Goal: Task Accomplishment & Management: Manage account settings

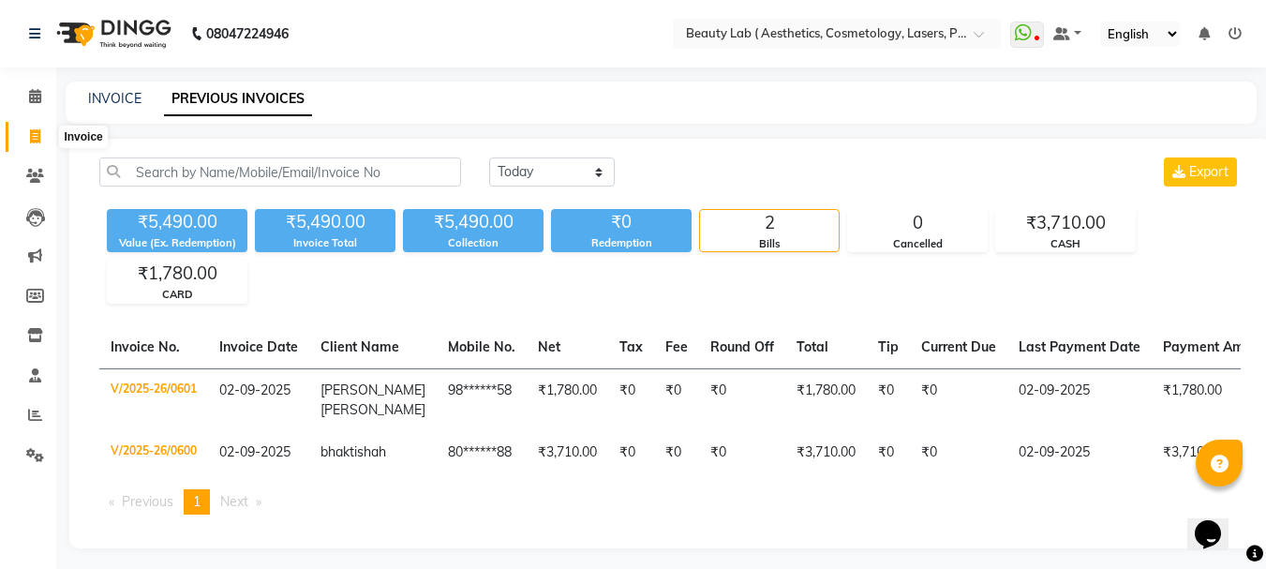
click at [33, 135] on icon at bounding box center [35, 136] width 10 height 14
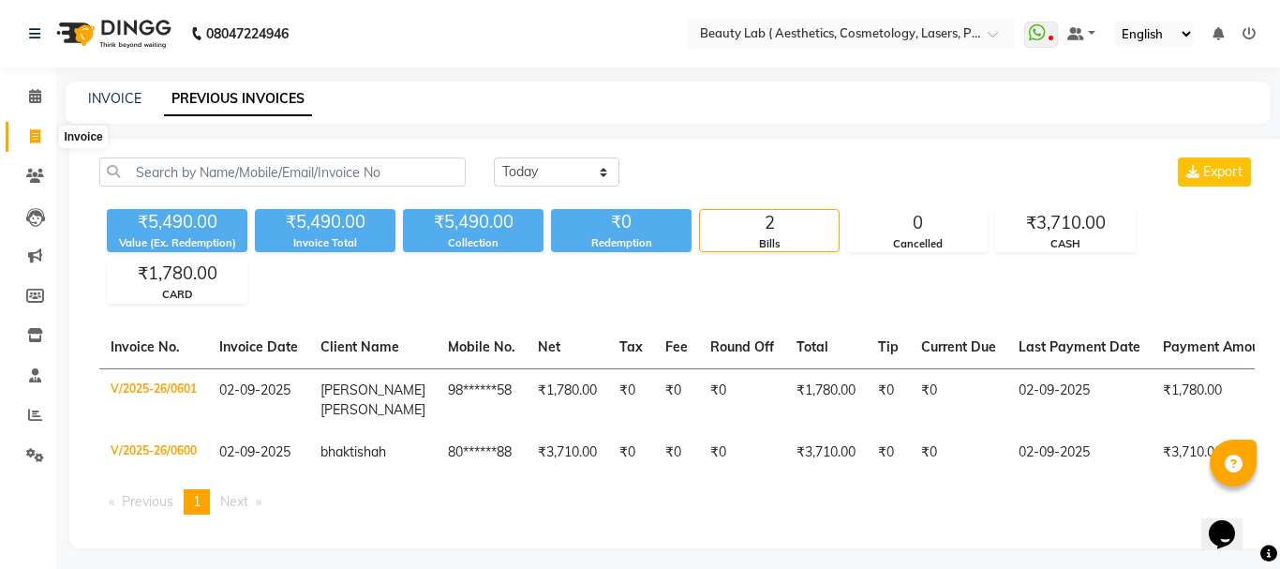
select select "7169"
select select "service"
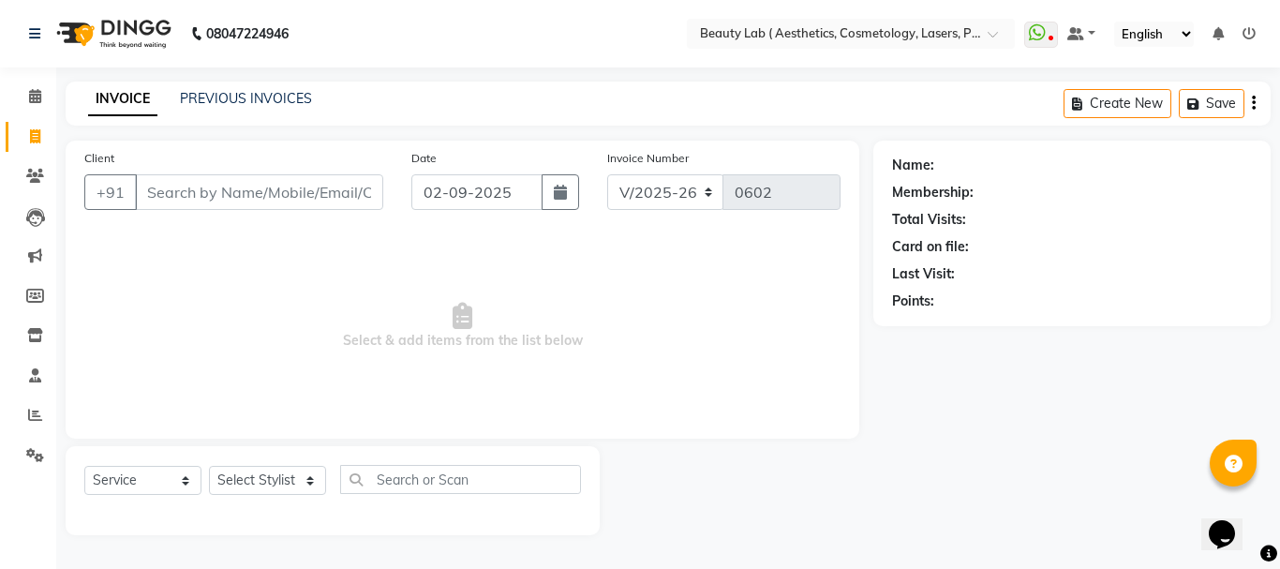
click at [236, 185] on input "Client" at bounding box center [259, 192] width 248 height 36
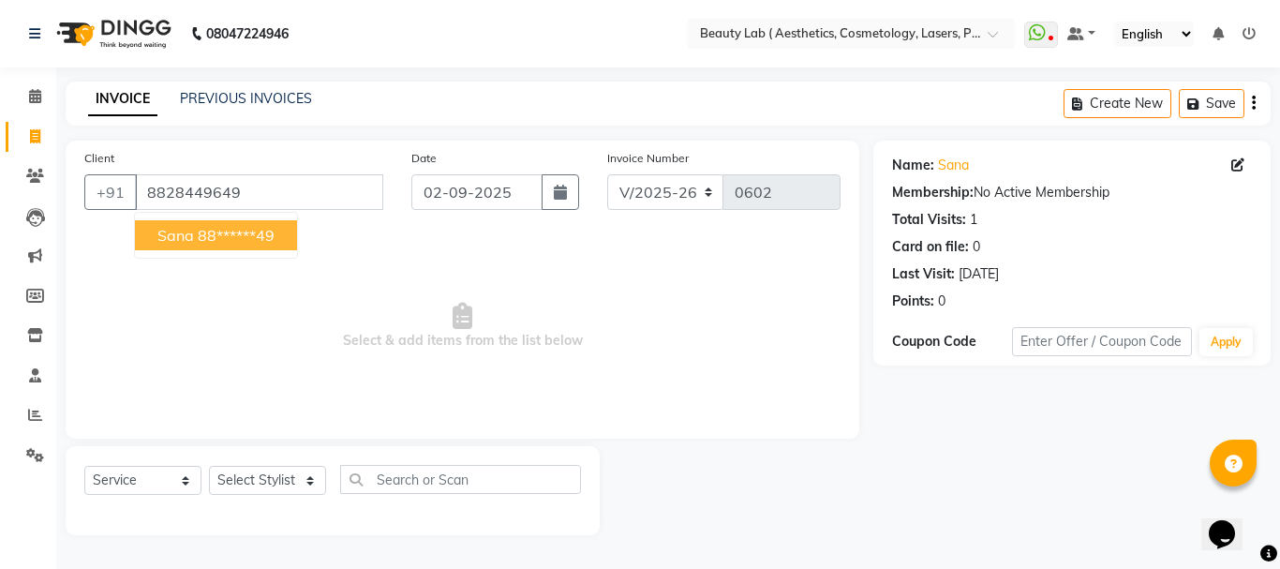
click at [245, 240] on ngb-highlight "88******49" at bounding box center [236, 235] width 77 height 19
type input "88******49"
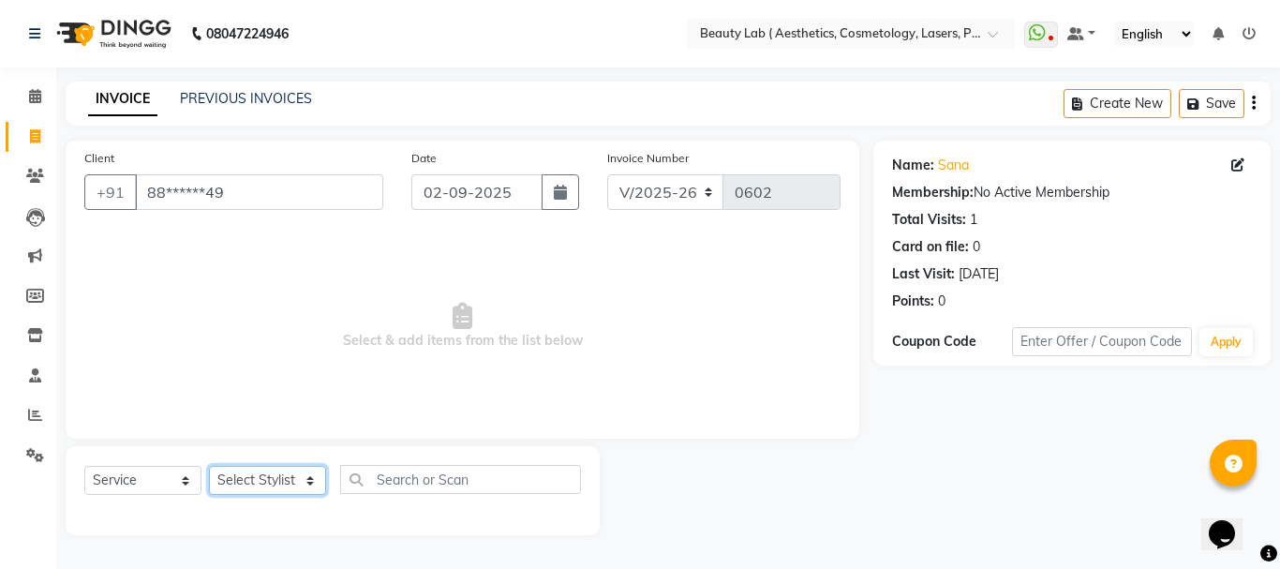
click at [289, 483] on select "Select Stylist Farha monali neha nishu sarika" at bounding box center [267, 480] width 117 height 29
select select "59942"
click at [209, 466] on select "Select Stylist Farha monali neha nishu sarika" at bounding box center [267, 480] width 117 height 29
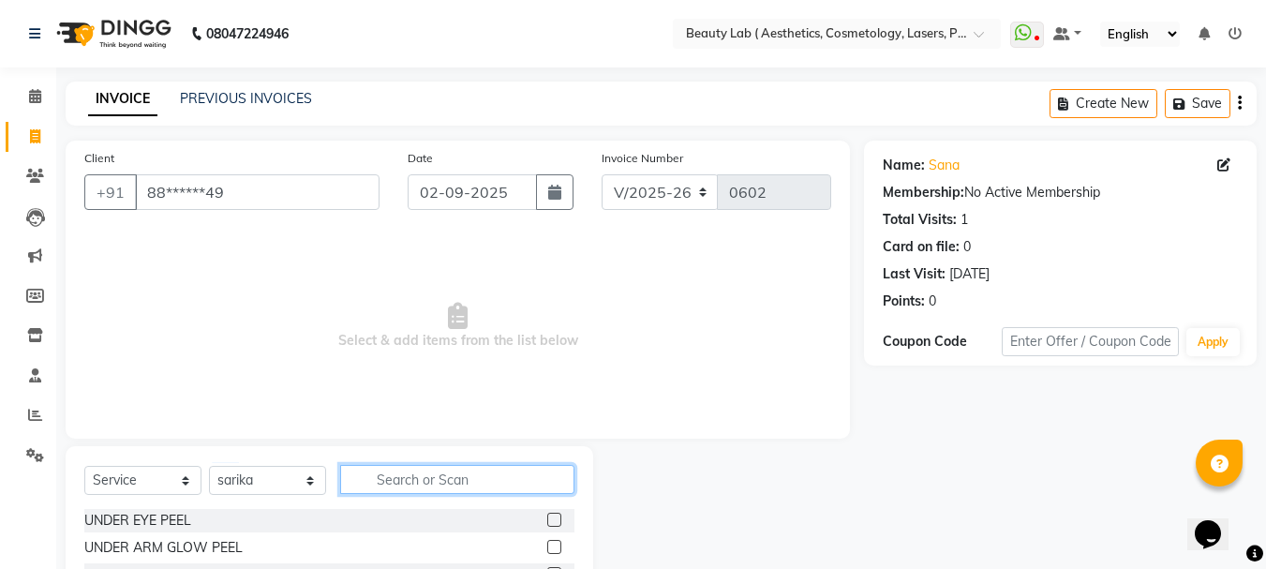
click at [424, 473] on input "text" at bounding box center [457, 479] width 234 height 29
type input "p"
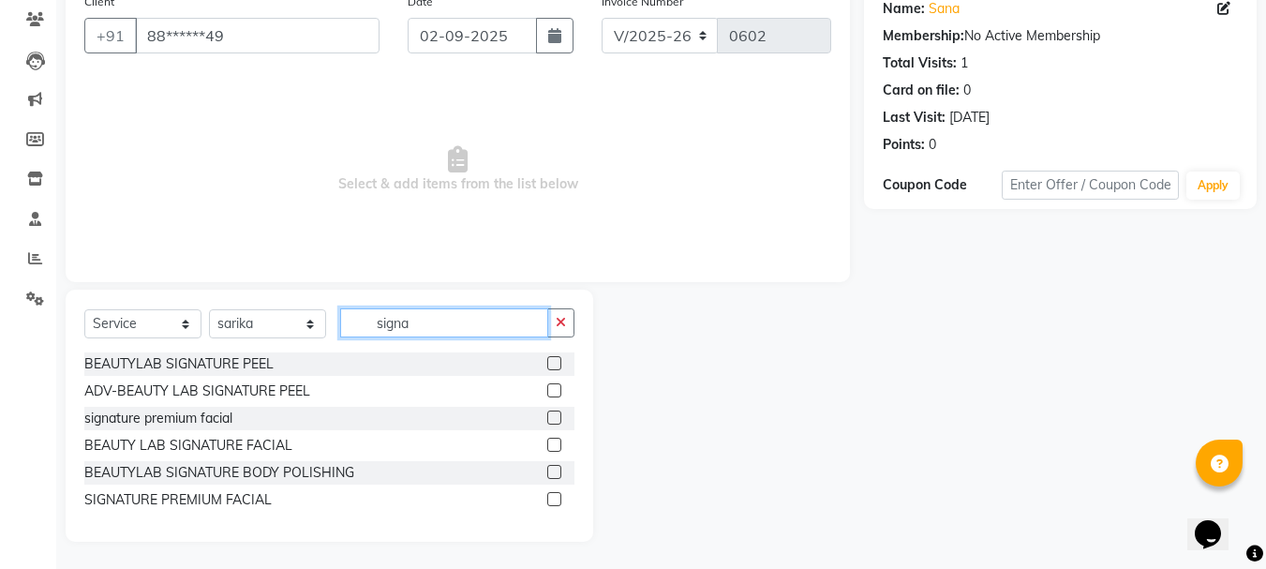
scroll to position [157, 0]
type input "signa"
click at [557, 413] on label at bounding box center [554, 416] width 14 height 14
click at [557, 413] on input "checkbox" at bounding box center [553, 417] width 12 height 12
click at [557, 413] on label at bounding box center [554, 416] width 14 height 14
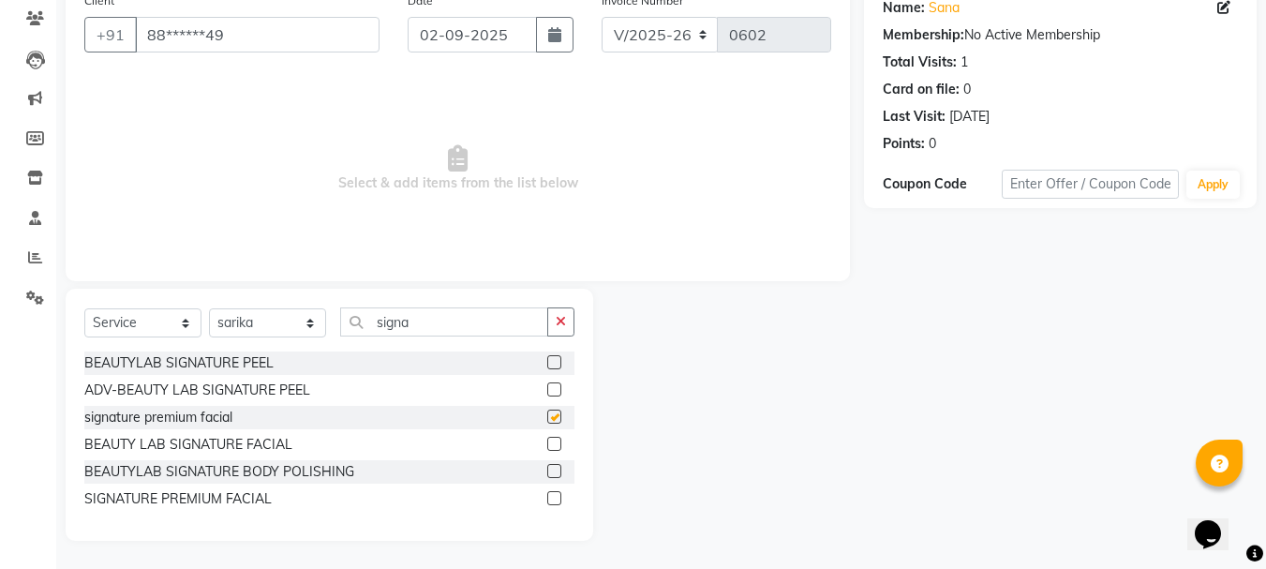
click at [557, 413] on input "checkbox" at bounding box center [553, 417] width 12 height 12
checkbox input "false"
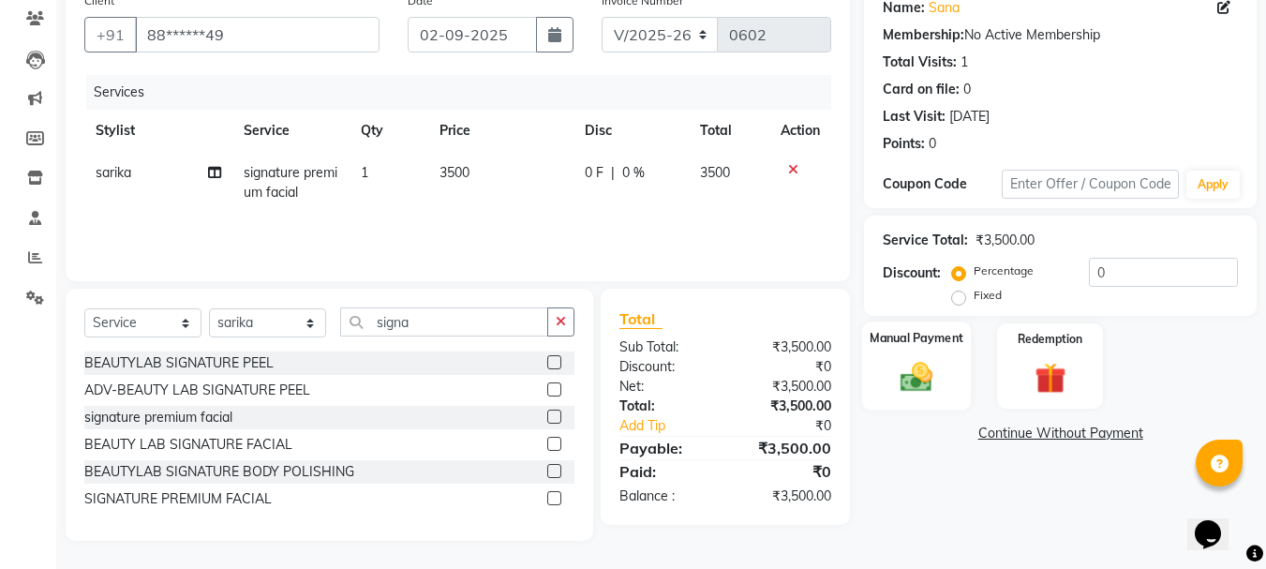
click at [917, 378] on img at bounding box center [916, 376] width 52 height 37
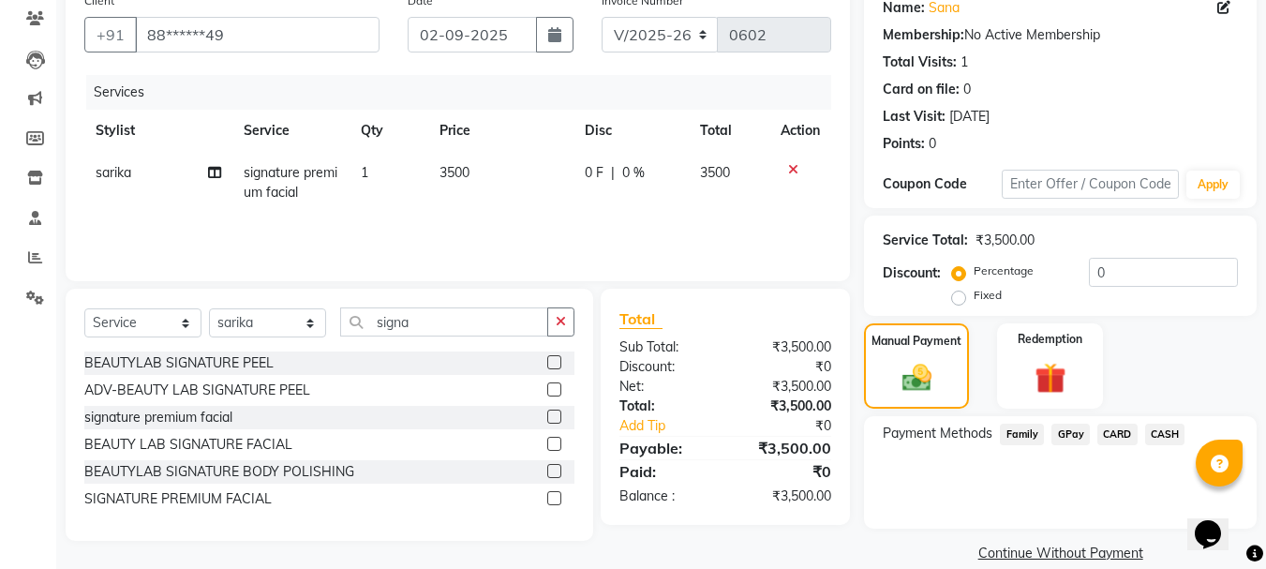
click at [1068, 427] on span "GPay" at bounding box center [1070, 434] width 38 height 22
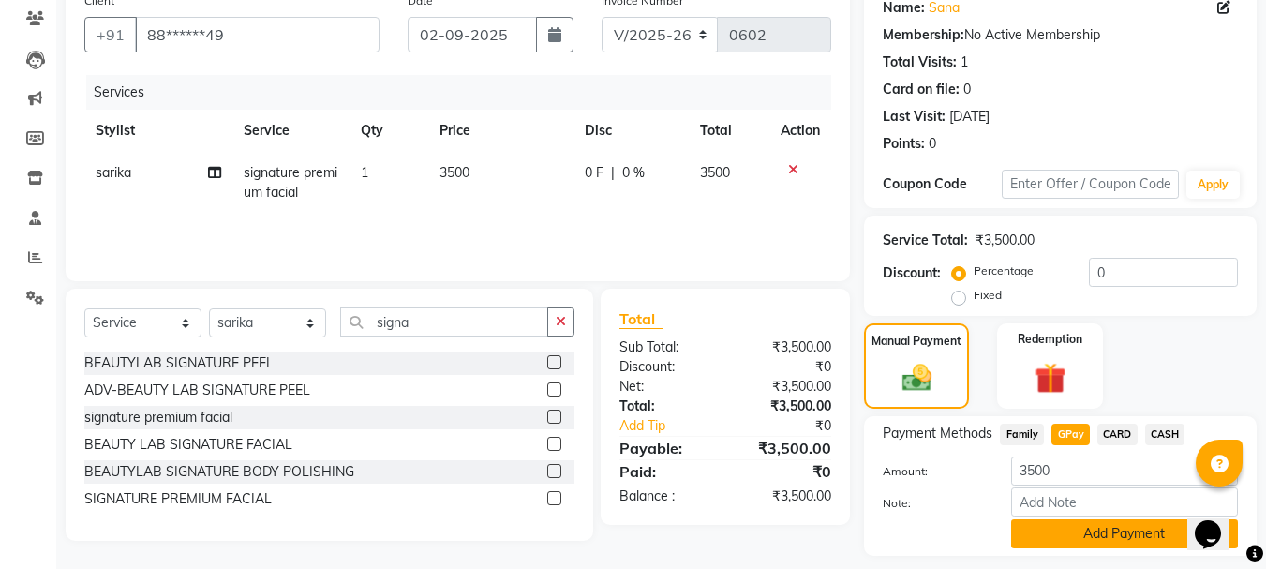
click at [1117, 539] on button "Add Payment" at bounding box center [1124, 533] width 227 height 29
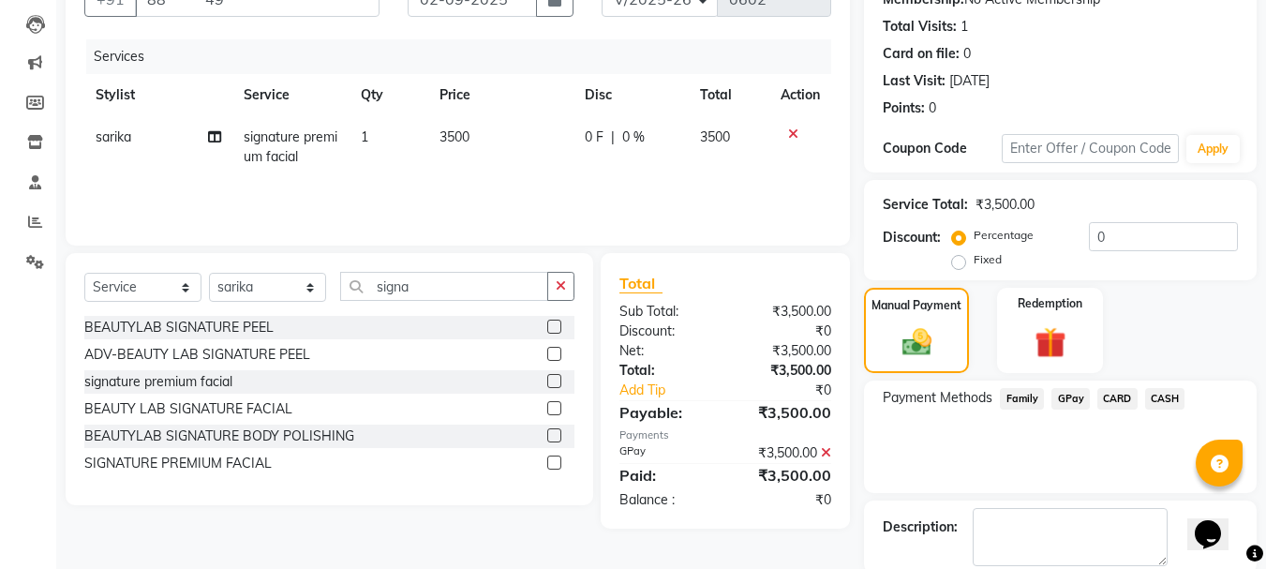
scroll to position [289, 0]
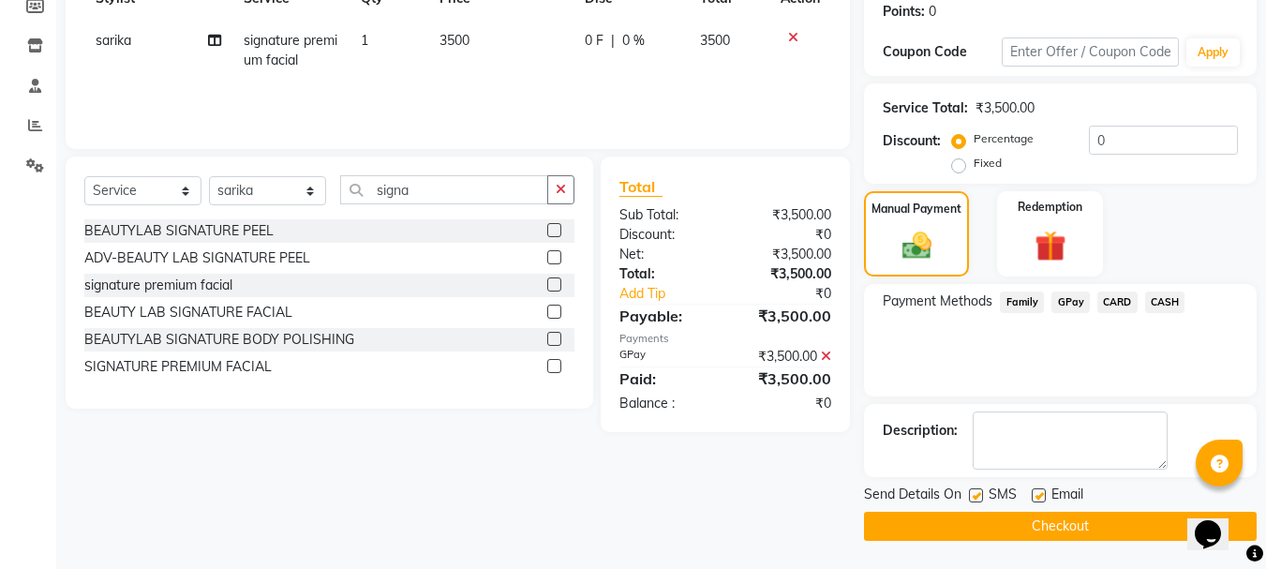
click at [1029, 527] on button "Checkout" at bounding box center [1060, 525] width 392 height 29
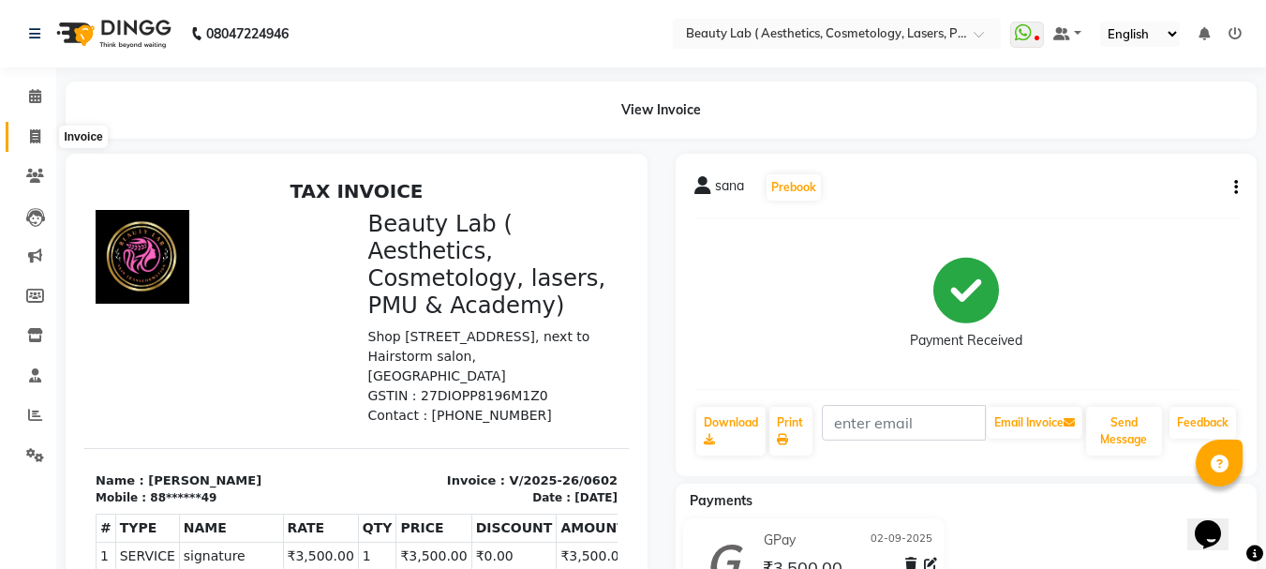
click at [33, 136] on icon at bounding box center [35, 136] width 10 height 14
select select "7169"
select select "service"
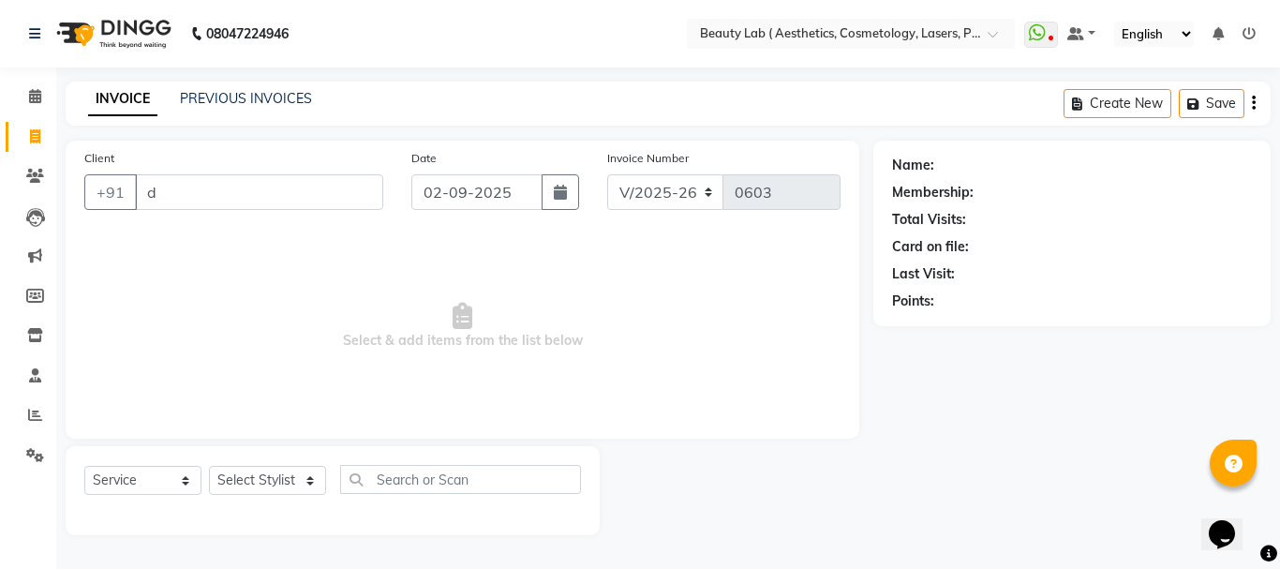
type input "df"
click at [210, 200] on input "df" at bounding box center [259, 192] width 248 height 36
type input "9307943721"
click at [364, 201] on button "Add Client" at bounding box center [335, 192] width 96 height 36
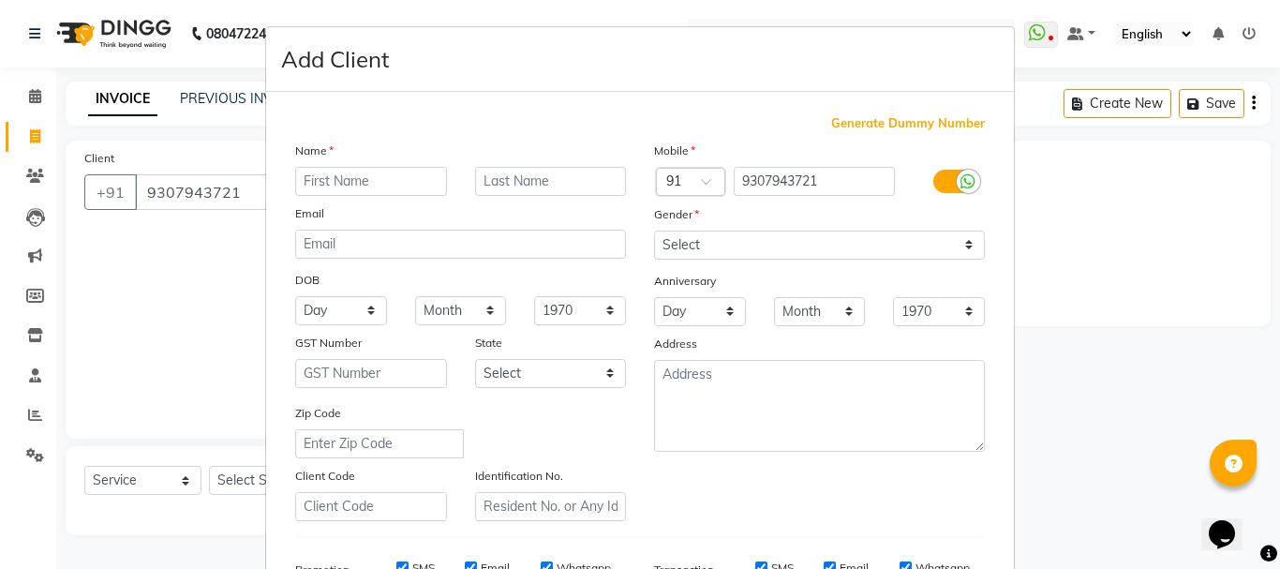
click at [375, 172] on input "text" at bounding box center [371, 181] width 152 height 29
type input "shahid"
click at [499, 185] on input "text" at bounding box center [551, 181] width 152 height 29
type input "sayyed"
click at [692, 237] on select "Select Male Female Other Prefer Not To Say" at bounding box center [819, 244] width 331 height 29
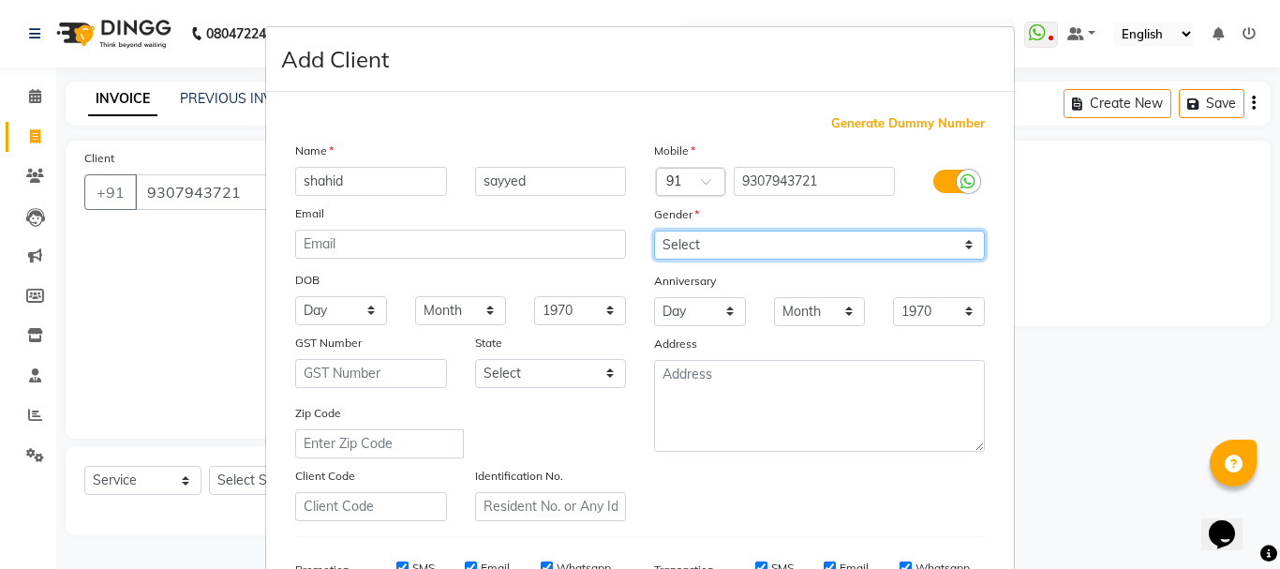
select select "female"
click at [654, 230] on select "Select Male Female Other Prefer Not To Say" at bounding box center [819, 244] width 331 height 29
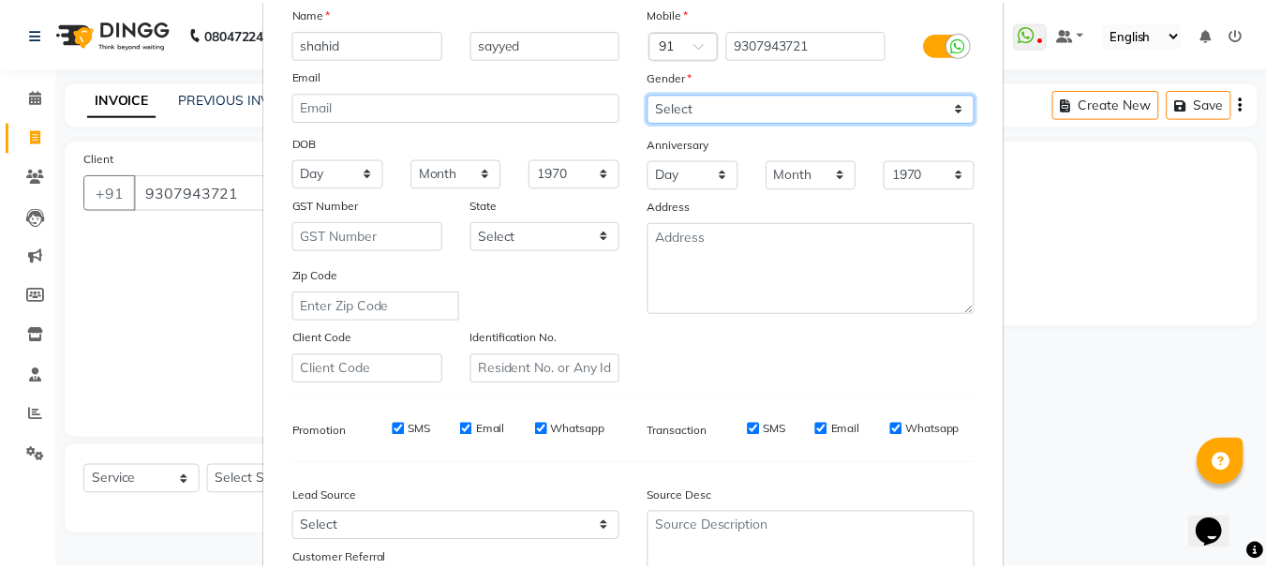
scroll to position [296, 0]
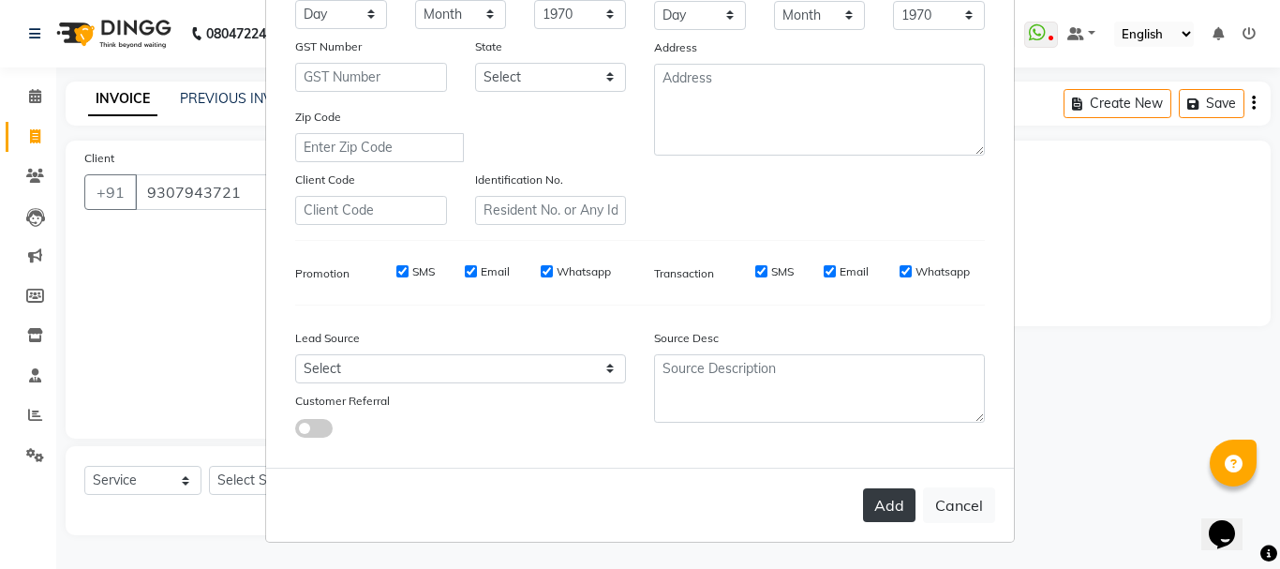
click at [884, 508] on button "Add" at bounding box center [889, 505] width 52 height 34
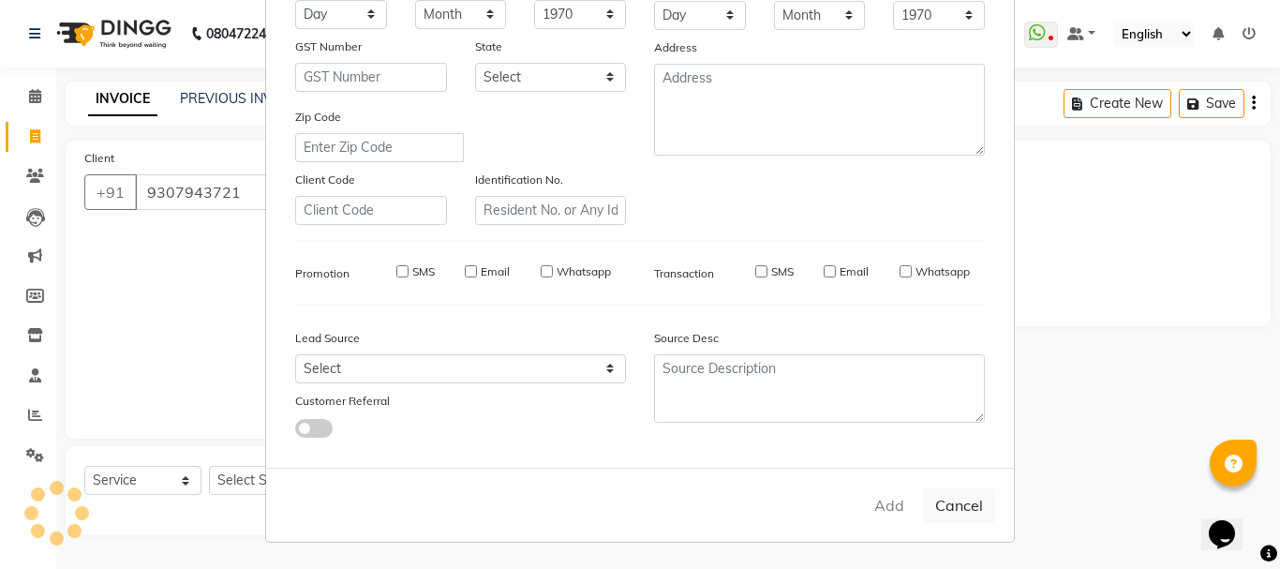
type input "93******21"
select select
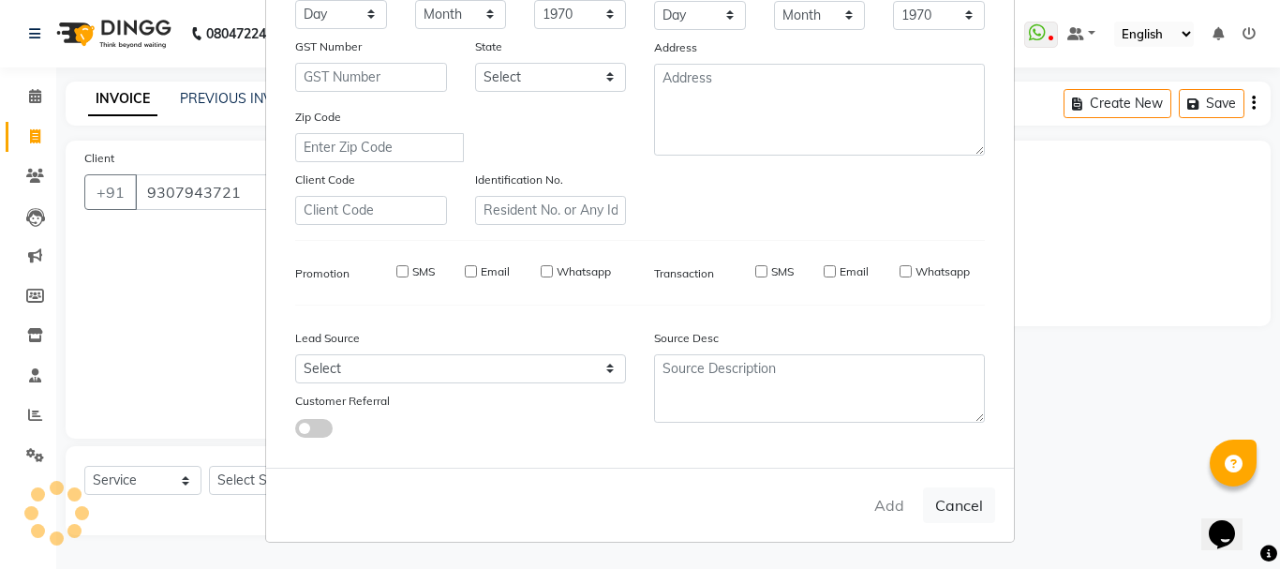
select select
checkbox input "false"
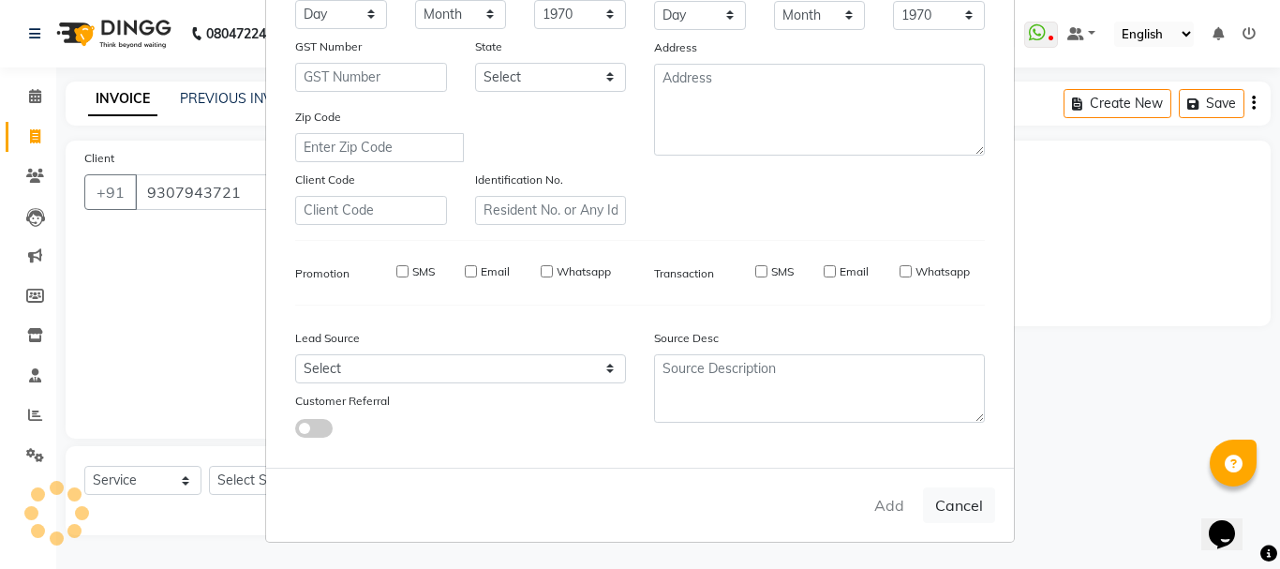
checkbox input "false"
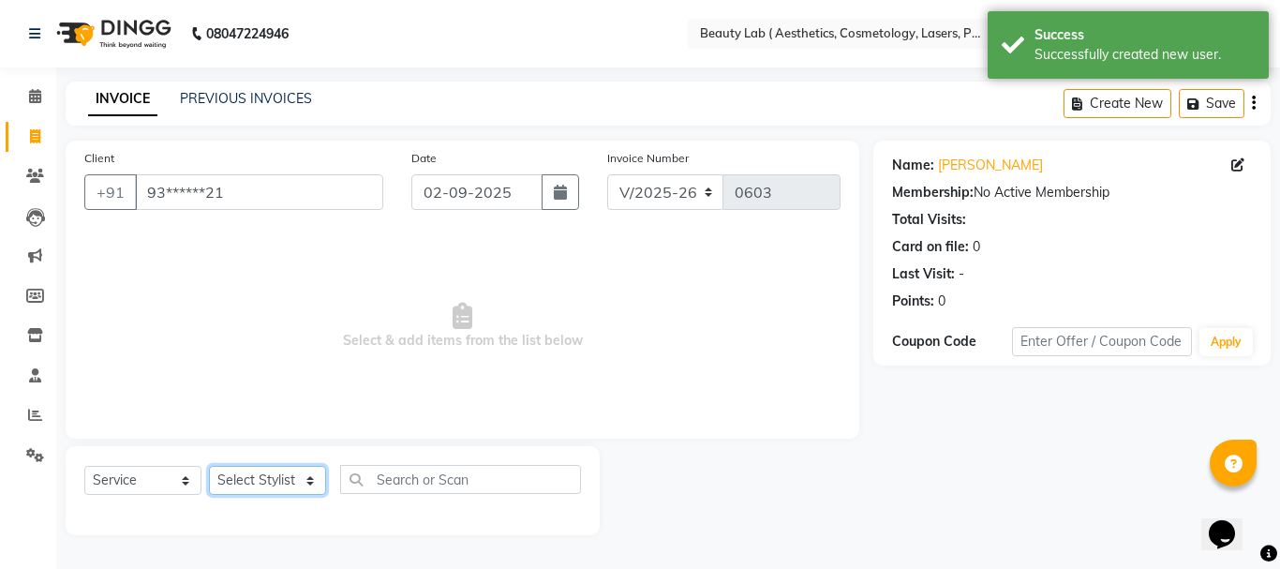
click at [289, 476] on select "Select Stylist Farha monali neha nishu sarika" at bounding box center [267, 480] width 117 height 29
select select "59940"
click at [209, 466] on select "Select Stylist Farha monali neha nishu sarika" at bounding box center [267, 480] width 117 height 29
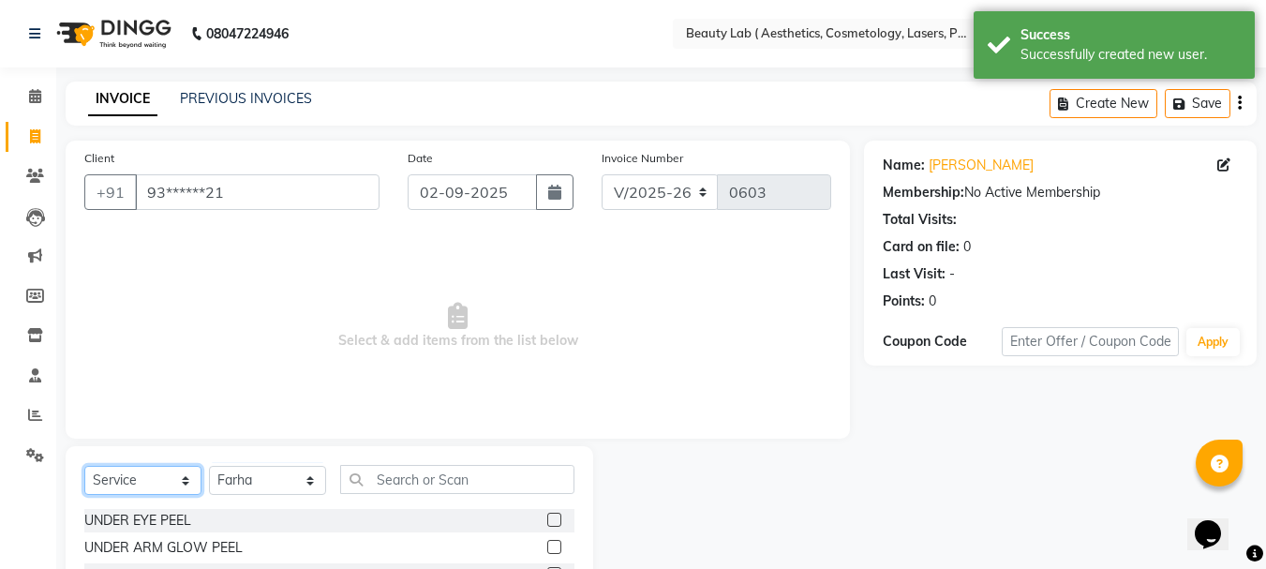
click at [149, 476] on select "Select Service Product Membership Package Voucher Prepaid Gift Card" at bounding box center [142, 480] width 117 height 29
select select "product"
click at [84, 466] on select "Select Service Product Membership Package Voucher Prepaid Gift Card" at bounding box center [142, 480] width 117 height 29
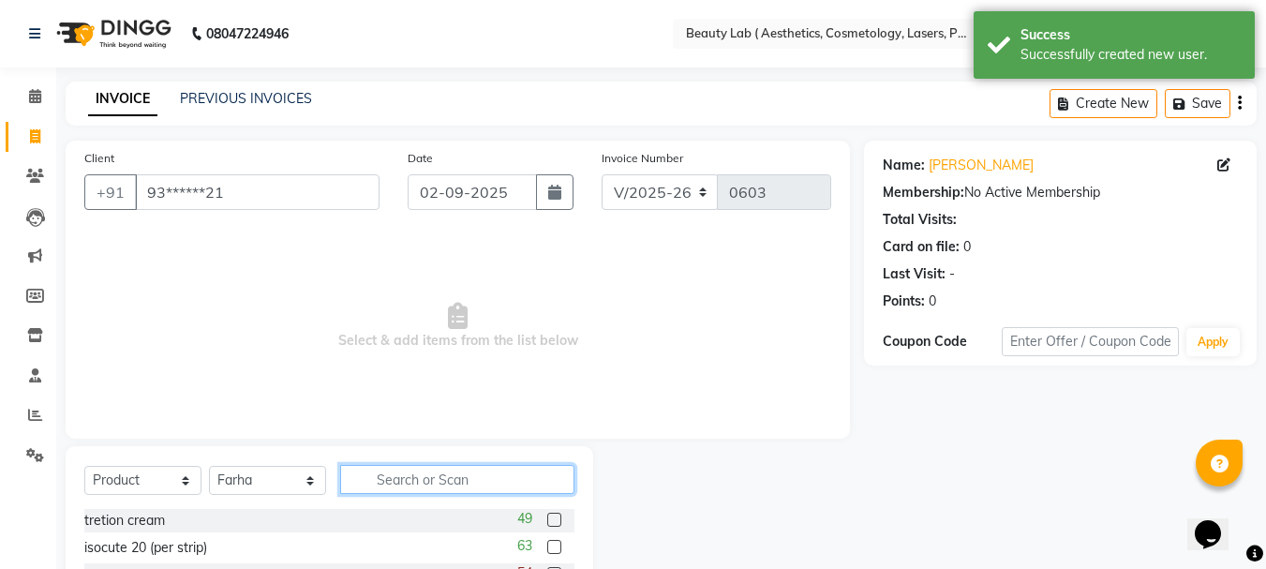
click at [413, 481] on input "text" at bounding box center [457, 479] width 234 height 29
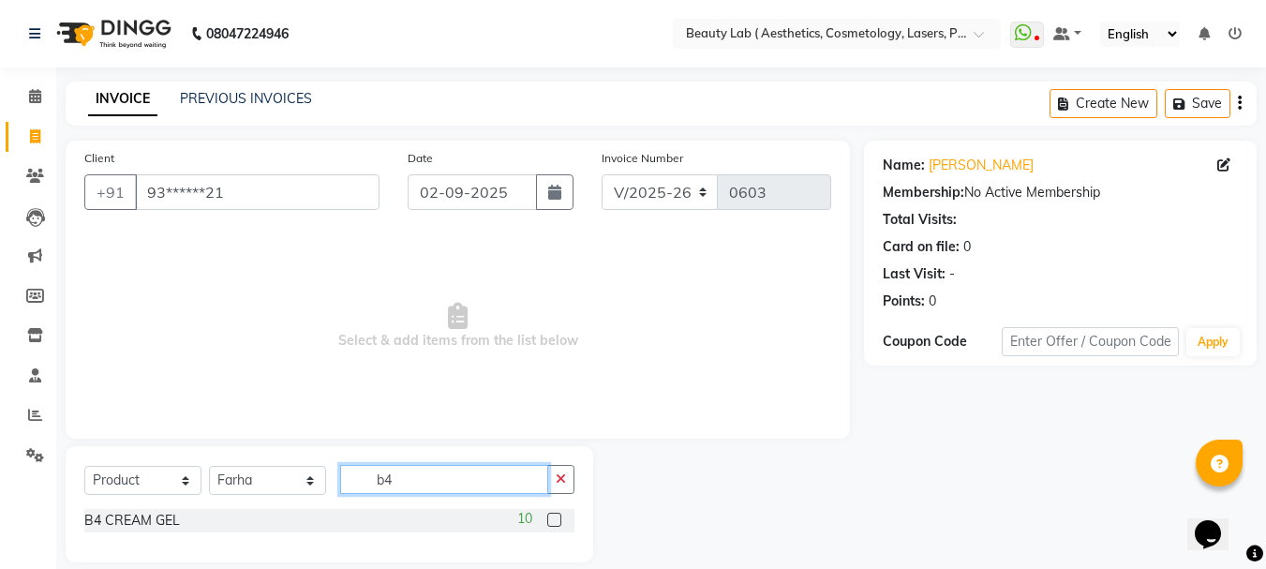
type input "b4"
click at [556, 517] on label at bounding box center [554, 519] width 14 height 14
click at [556, 517] on input "checkbox" at bounding box center [553, 520] width 12 height 12
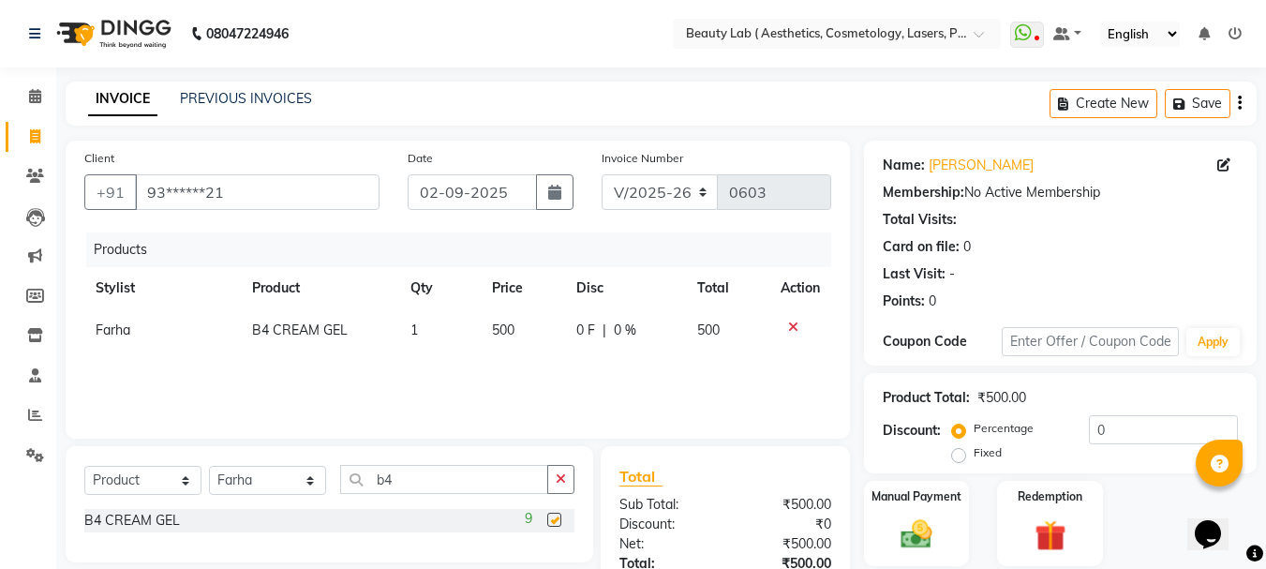
checkbox input "false"
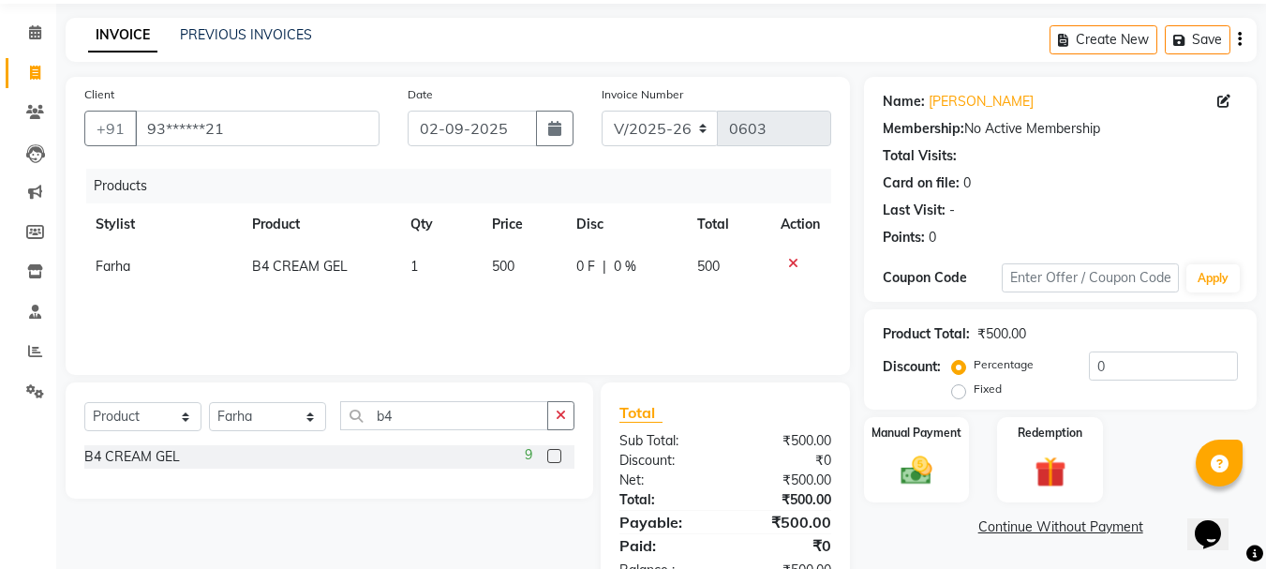
scroll to position [122, 0]
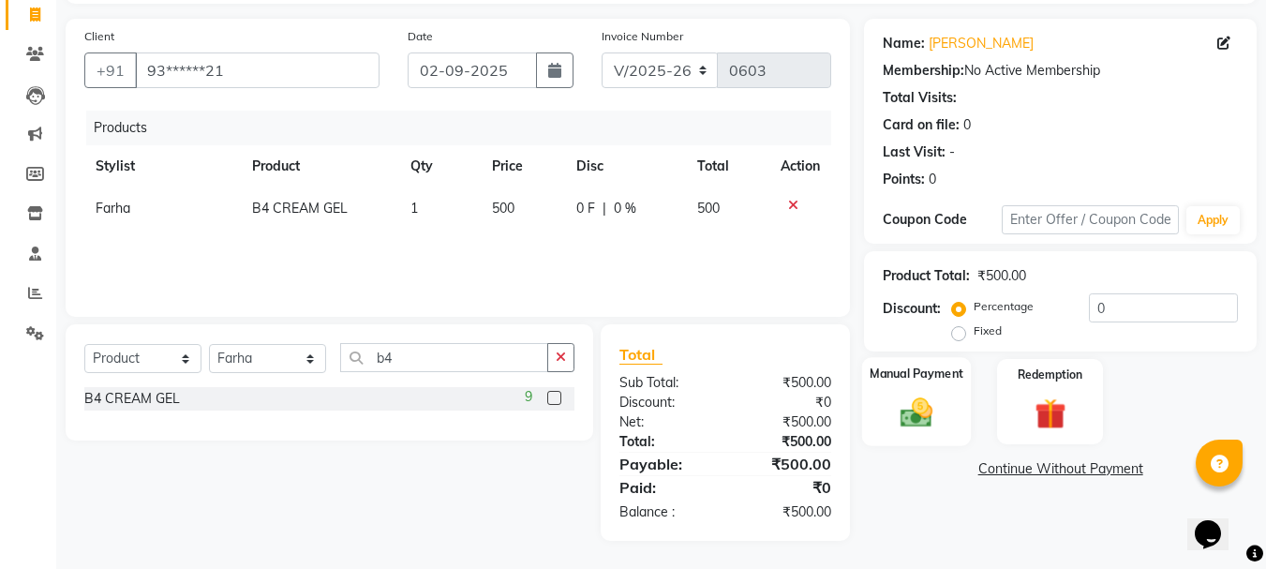
click at [924, 405] on img at bounding box center [916, 411] width 52 height 37
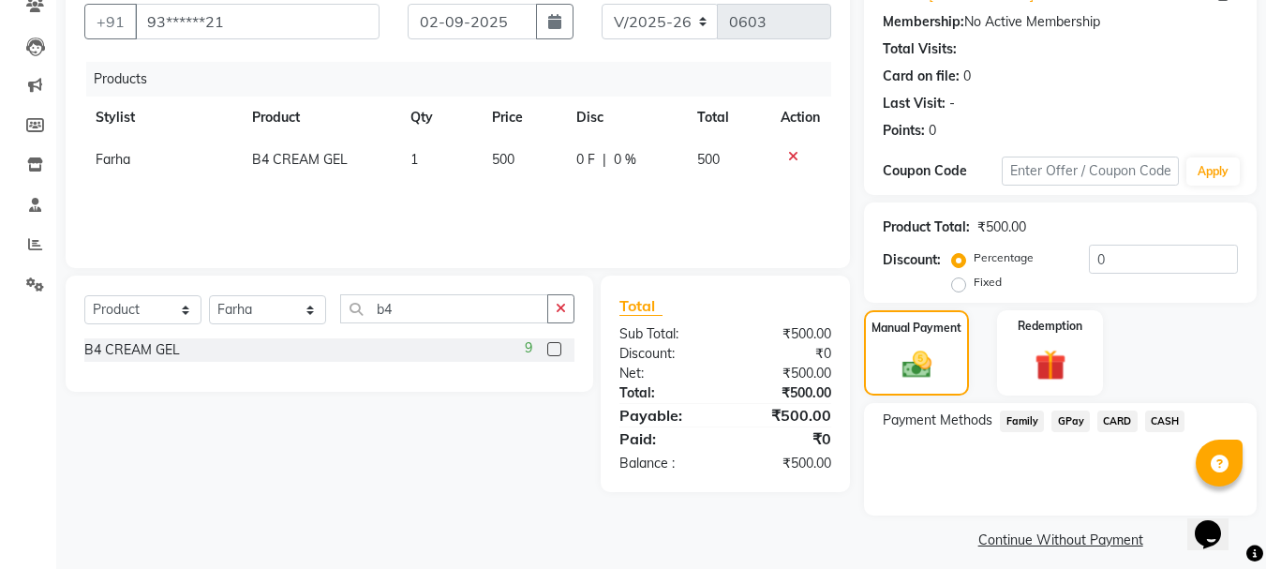
scroll to position [184, 0]
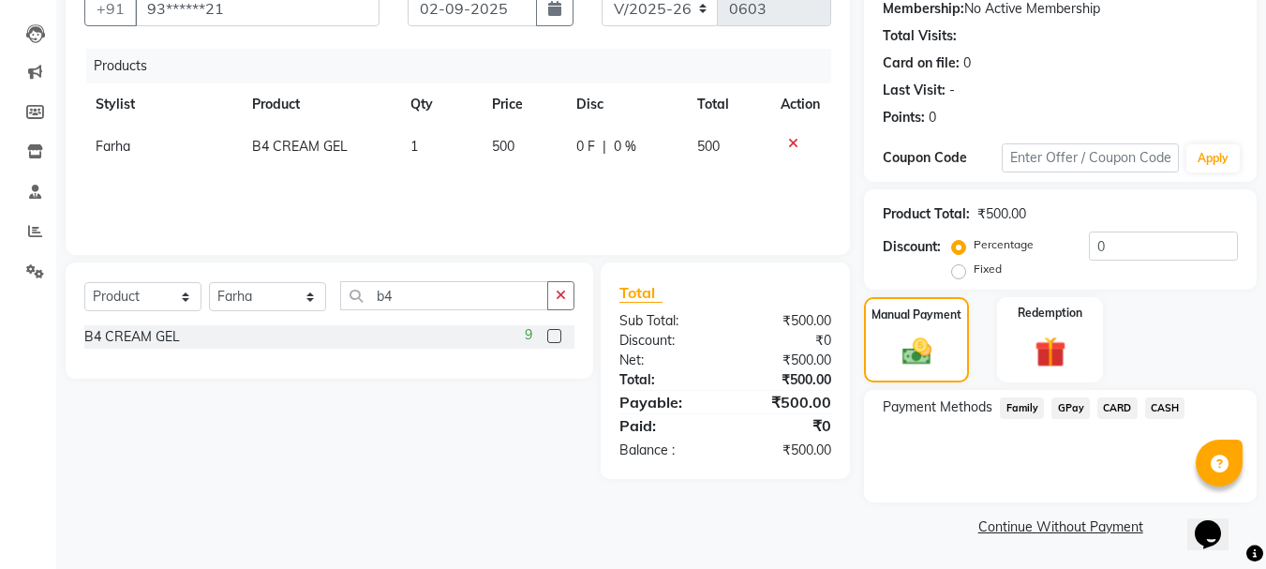
click at [1069, 407] on span "GPay" at bounding box center [1070, 408] width 38 height 22
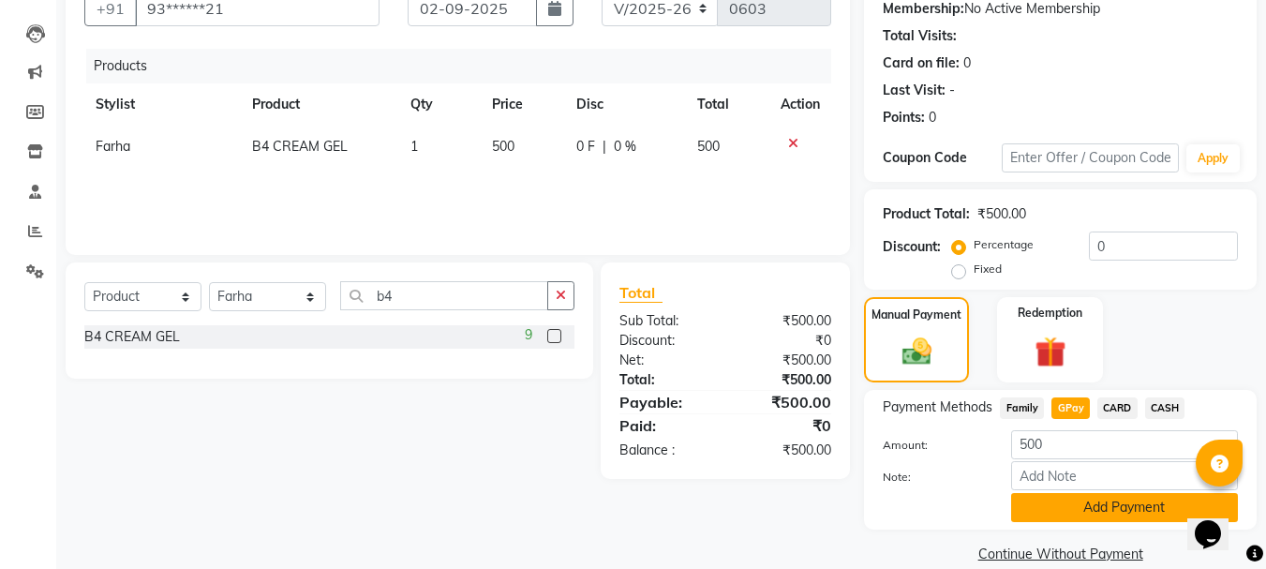
click at [1105, 512] on button "Add Payment" at bounding box center [1124, 507] width 227 height 29
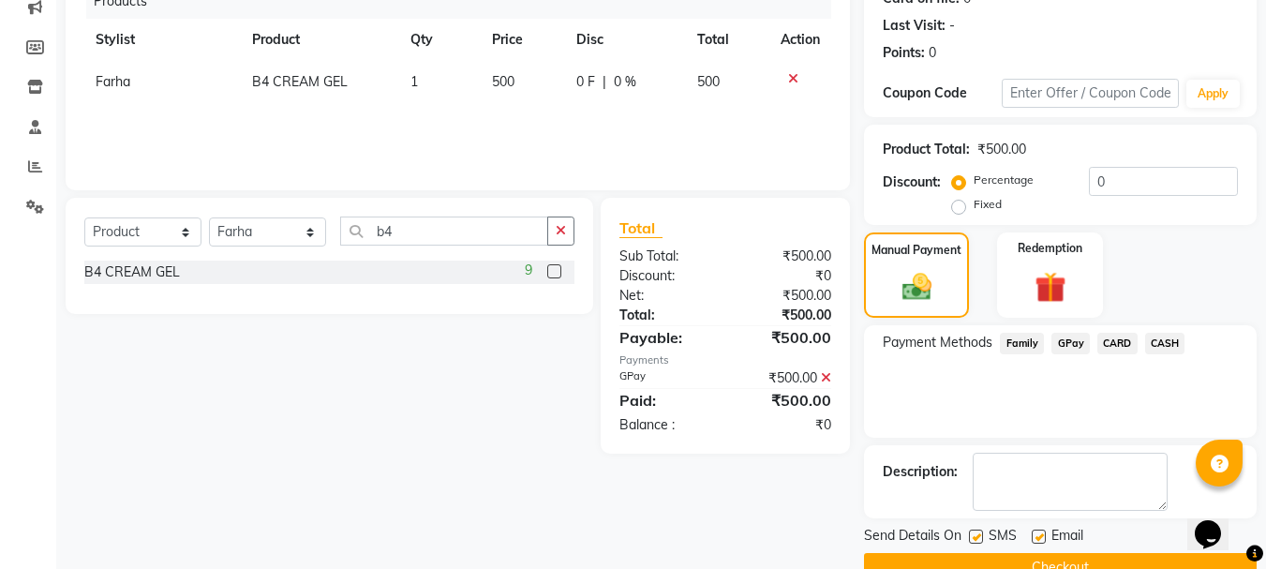
scroll to position [277, 0]
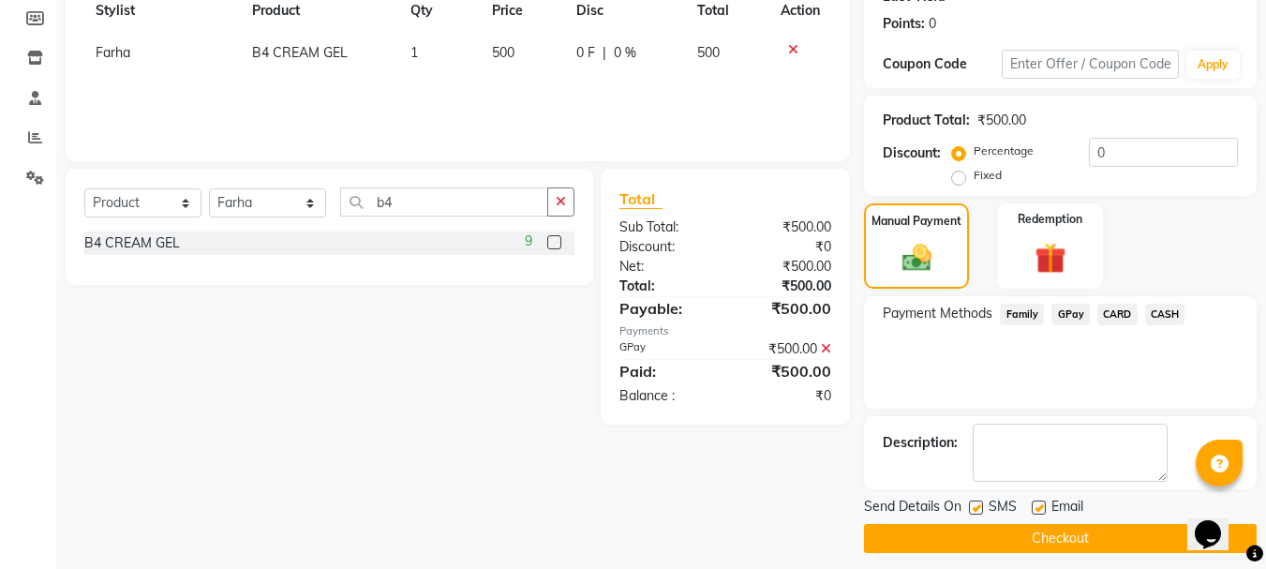
click at [1022, 538] on button "Checkout" at bounding box center [1060, 538] width 392 height 29
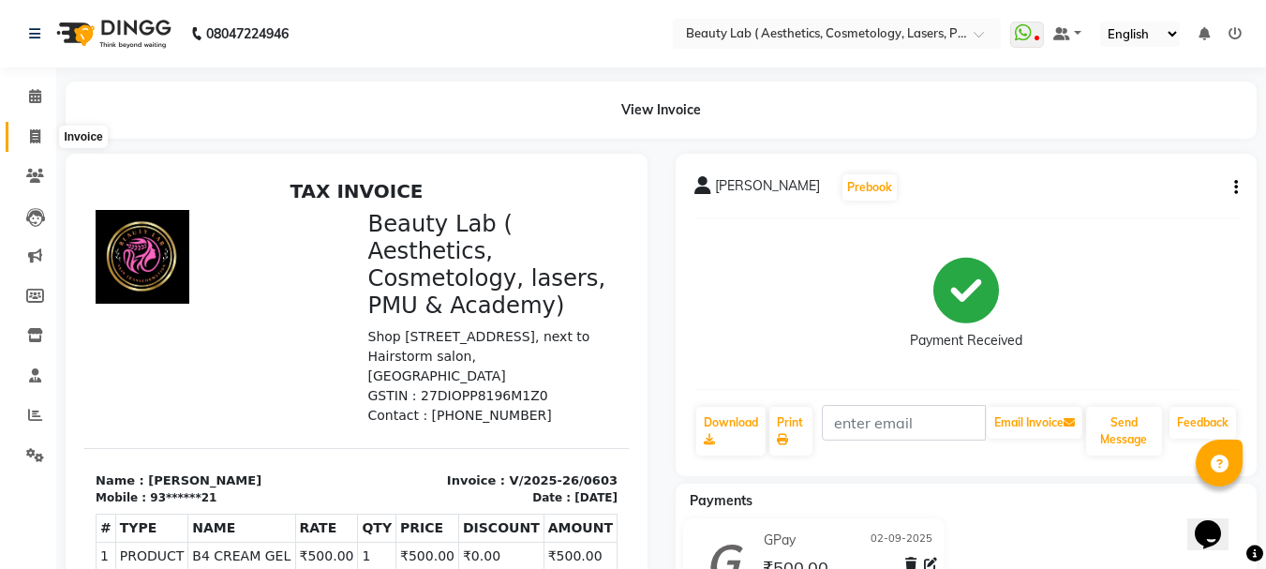
click at [33, 136] on icon at bounding box center [35, 136] width 10 height 14
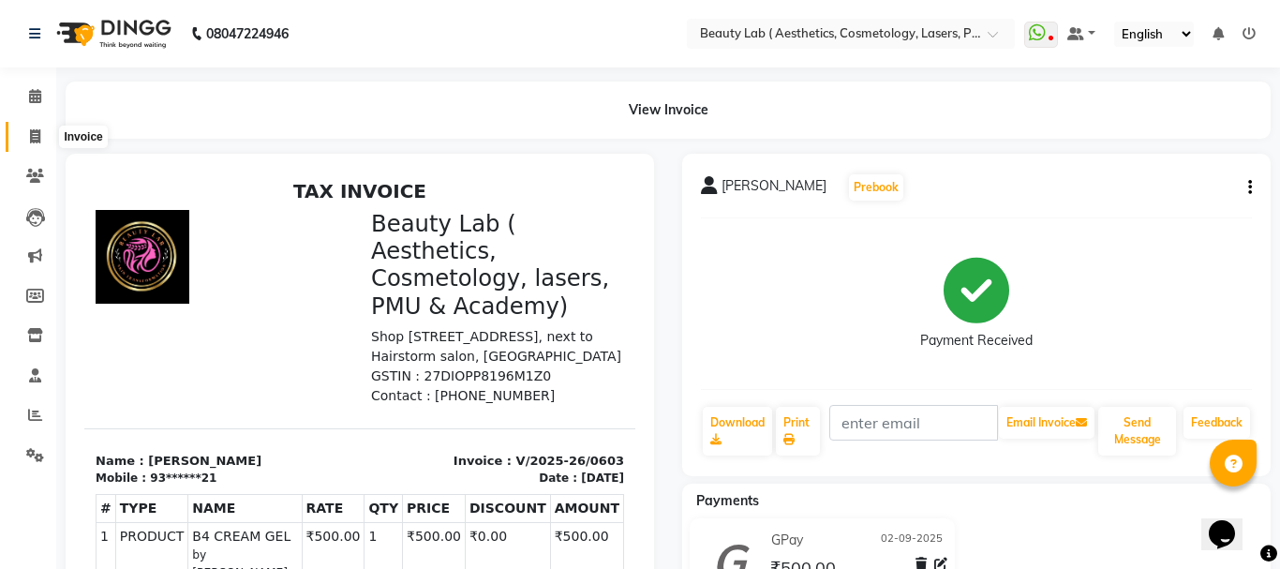
select select "7169"
select select "service"
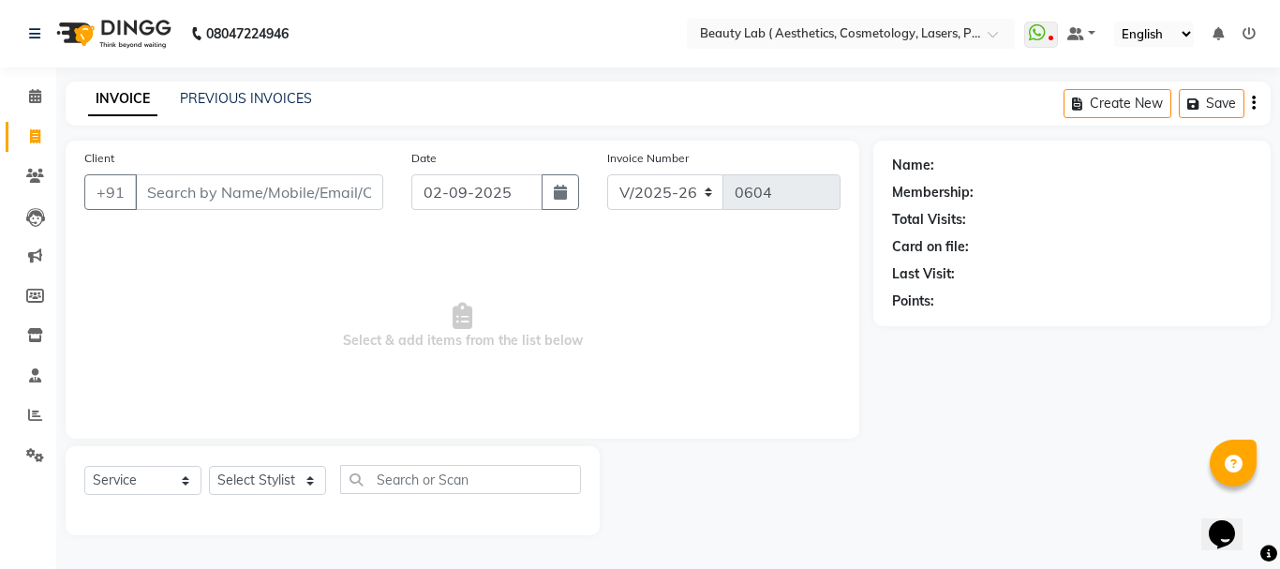
click at [248, 197] on input "Client" at bounding box center [259, 192] width 248 height 36
click at [249, 196] on input "Client" at bounding box center [259, 192] width 248 height 36
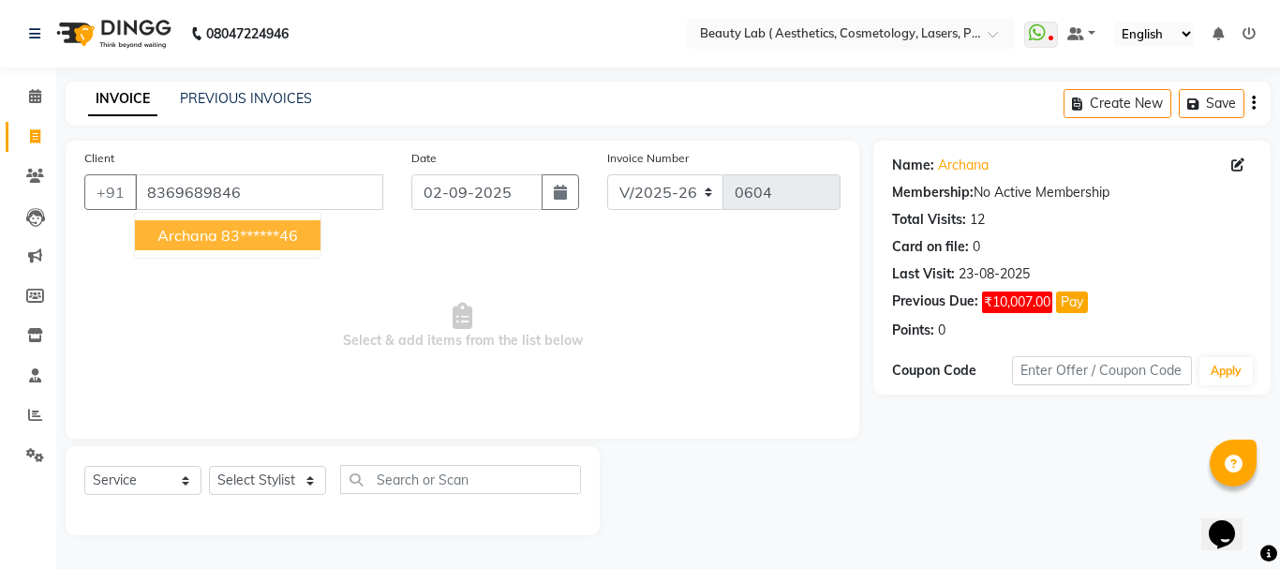
click at [290, 236] on ngb-highlight "83******46" at bounding box center [259, 235] width 77 height 19
type input "83******46"
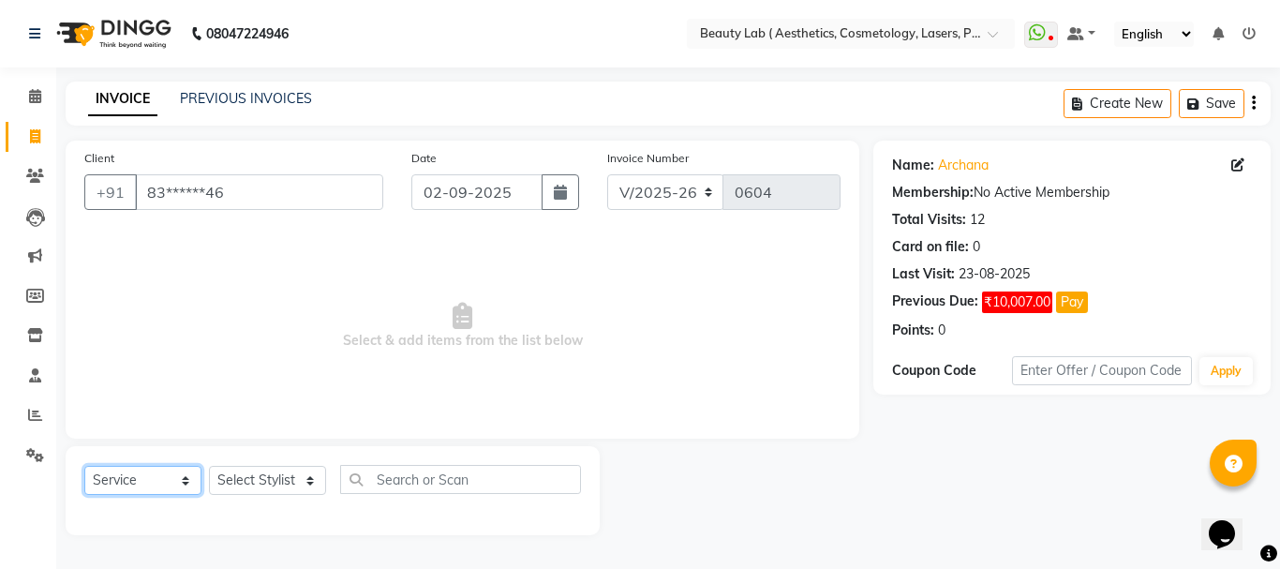
click at [164, 487] on select "Select Service Product Membership Package Voucher Prepaid Gift Card" at bounding box center [142, 480] width 117 height 29
select select "product"
click at [84, 466] on select "Select Service Product Membership Package Voucher Prepaid Gift Card" at bounding box center [142, 480] width 117 height 29
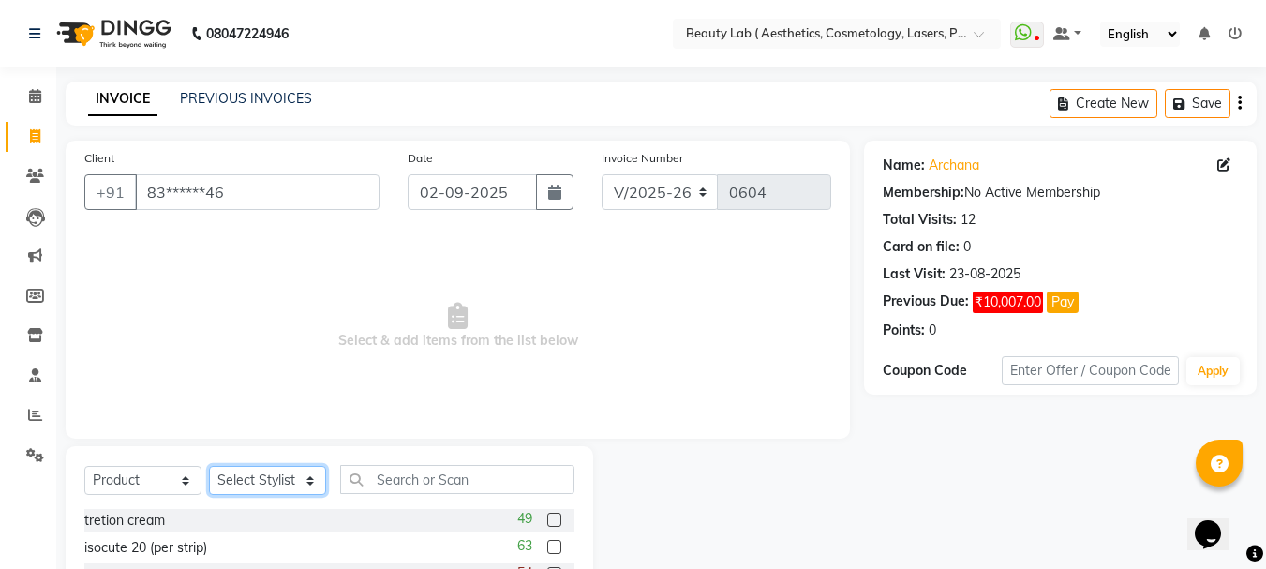
click at [280, 486] on select "Select Stylist Farha monali neha nishu sarika" at bounding box center [267, 480] width 117 height 29
select select "59940"
click at [209, 466] on select "Select Stylist Farha monali neha nishu sarika" at bounding box center [267, 480] width 117 height 29
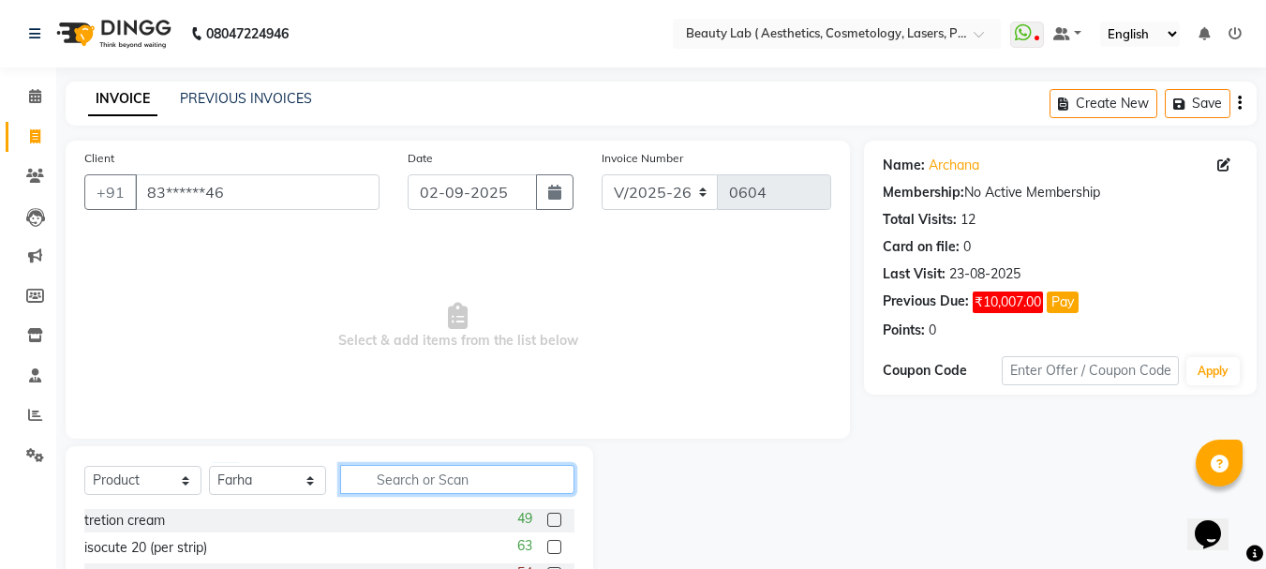
click at [397, 481] on input "text" at bounding box center [457, 479] width 234 height 29
type input "fu"
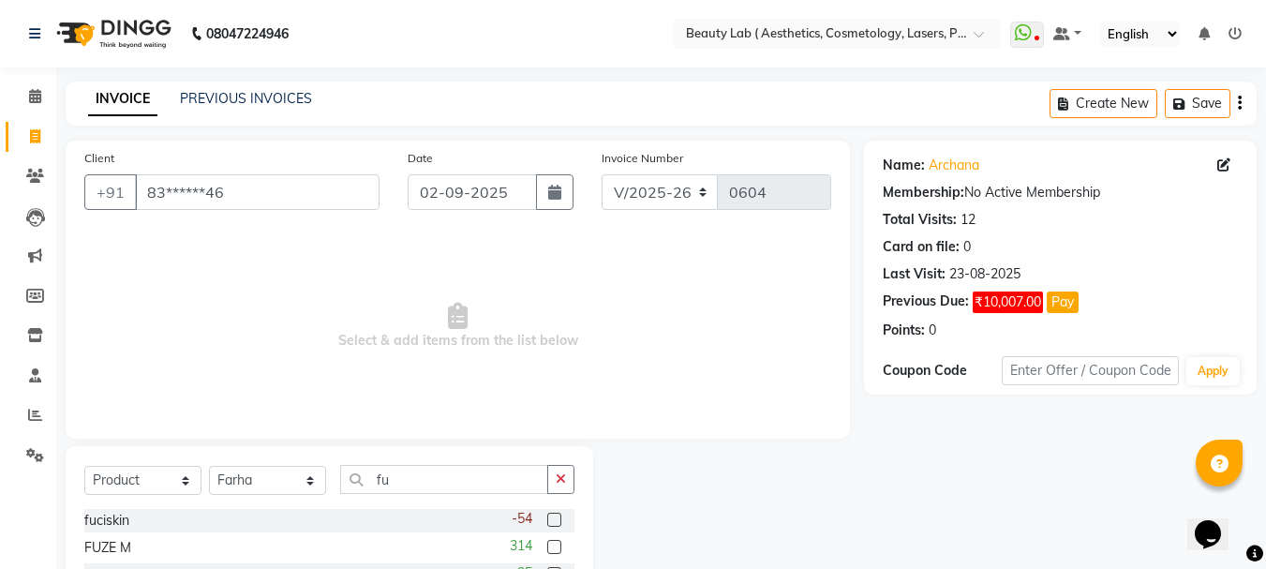
click at [556, 519] on label at bounding box center [554, 519] width 14 height 14
click at [556, 519] on input "checkbox" at bounding box center [553, 520] width 12 height 12
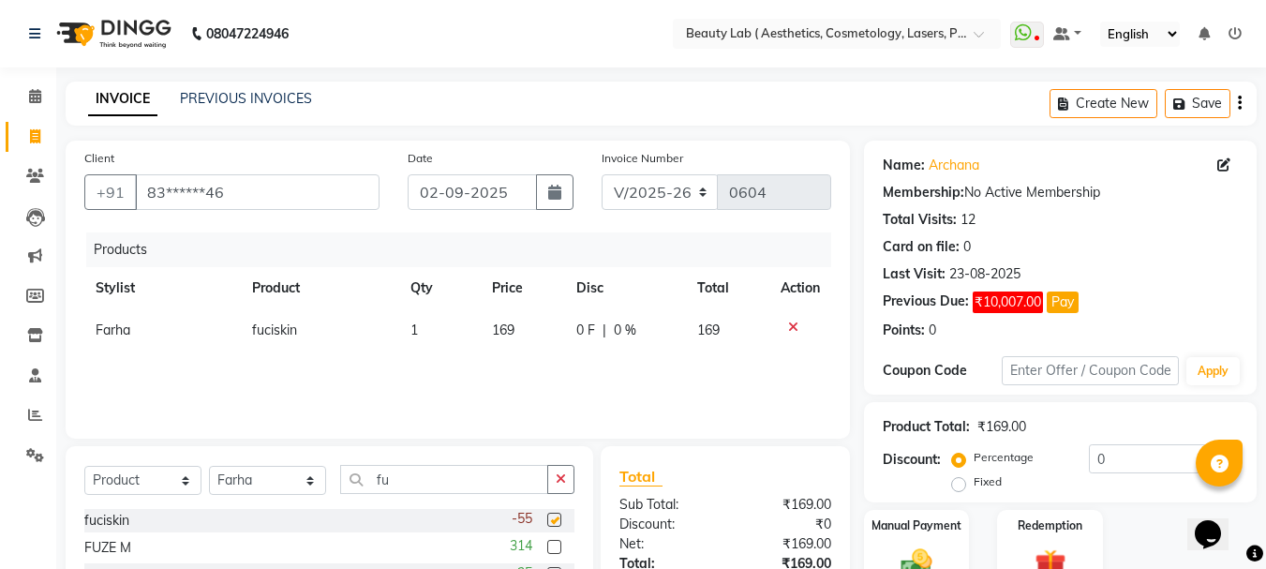
checkbox input "false"
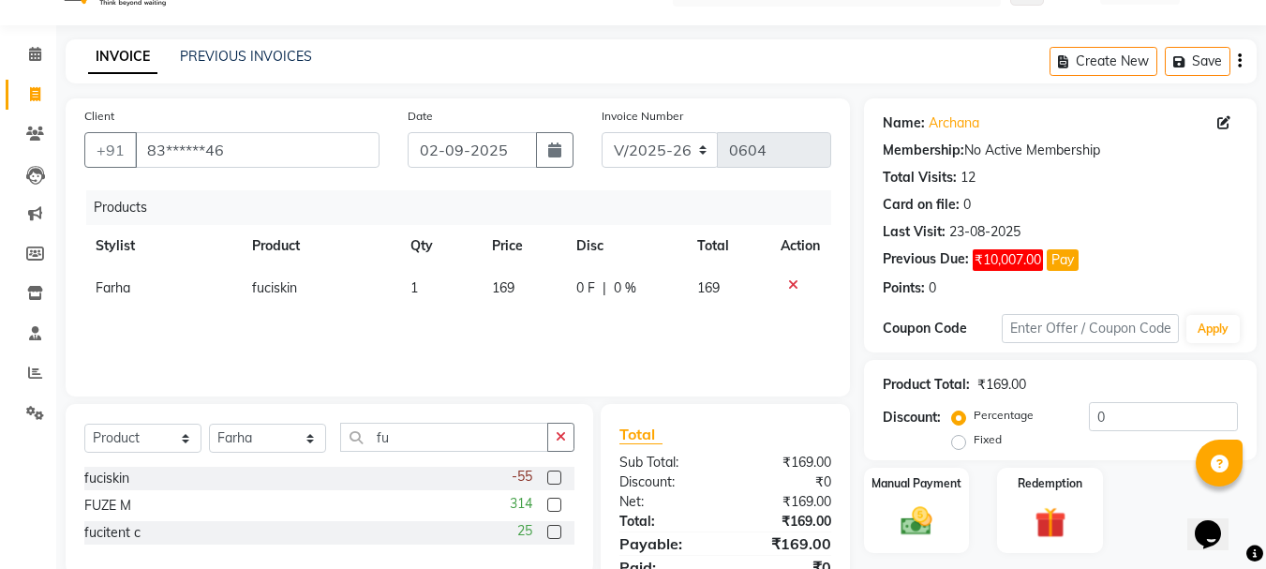
scroll to position [122, 0]
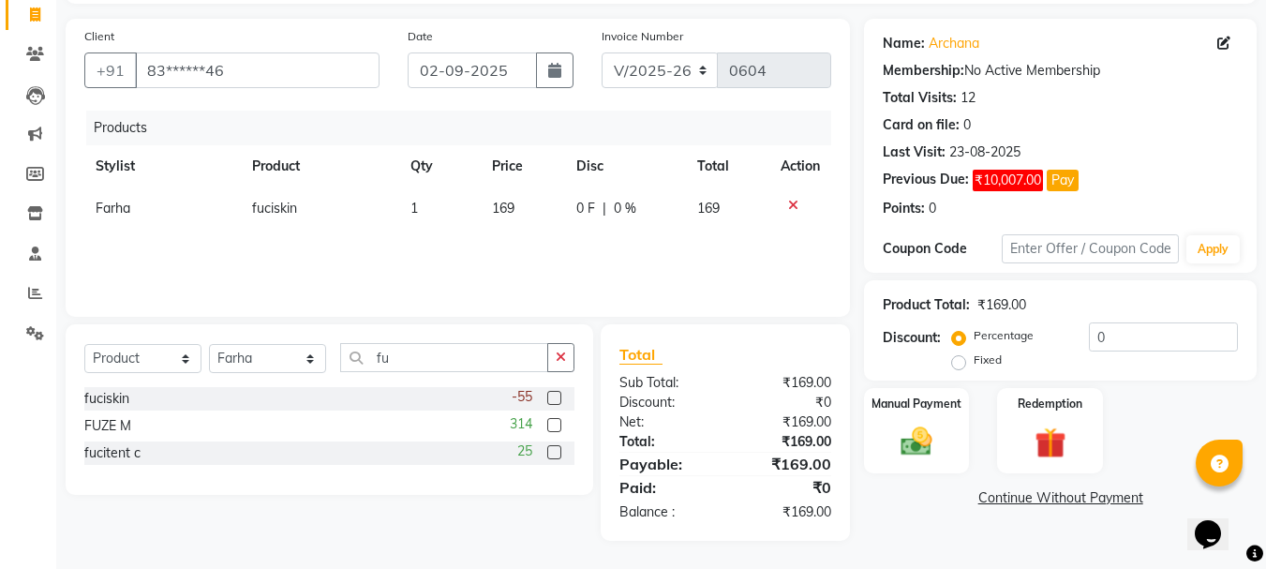
click at [526, 199] on td "169" at bounding box center [522, 208] width 83 height 42
click at [565, 199] on td "0 F | 0 %" at bounding box center [625, 208] width 121 height 42
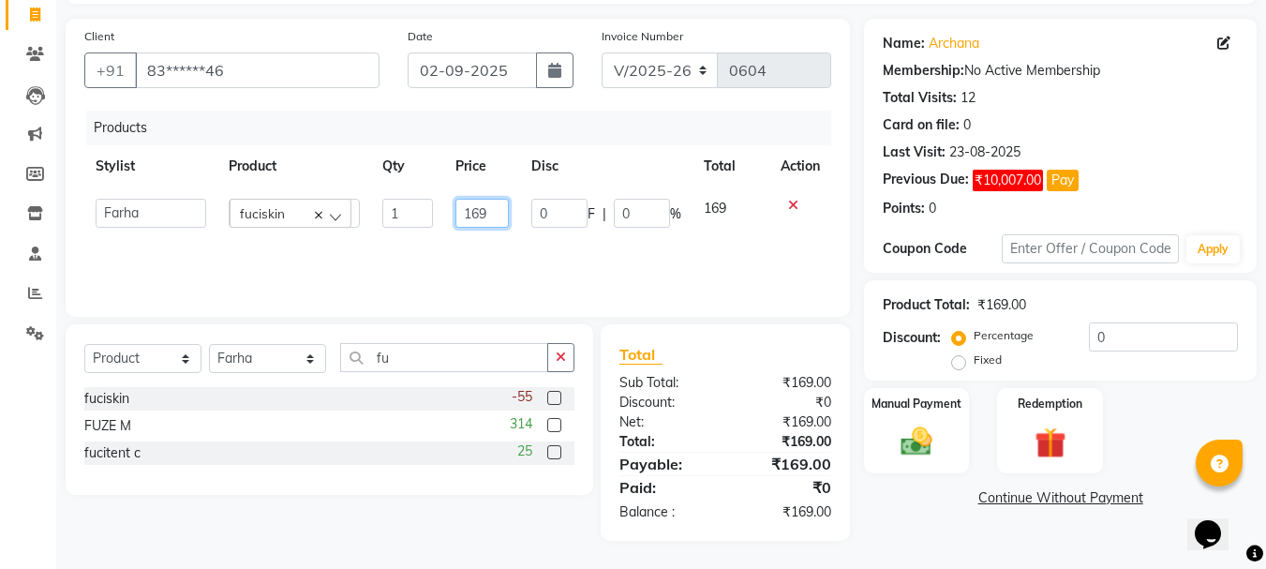
click at [491, 207] on input "169" at bounding box center [482, 213] width 54 height 29
type input "162"
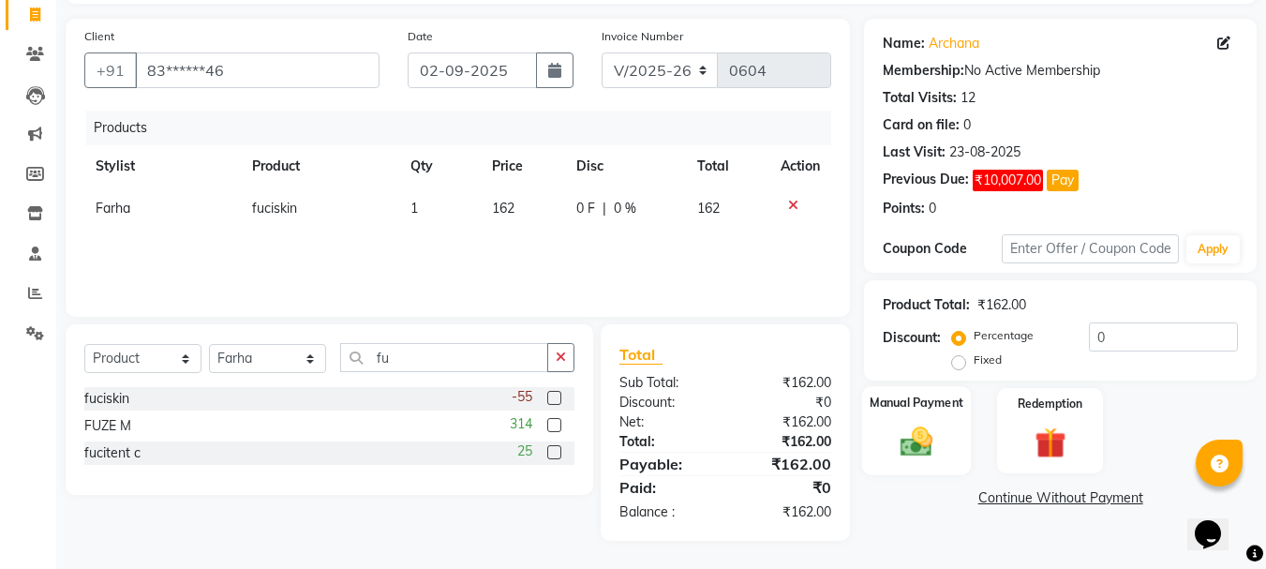
click at [926, 442] on img at bounding box center [916, 440] width 52 height 37
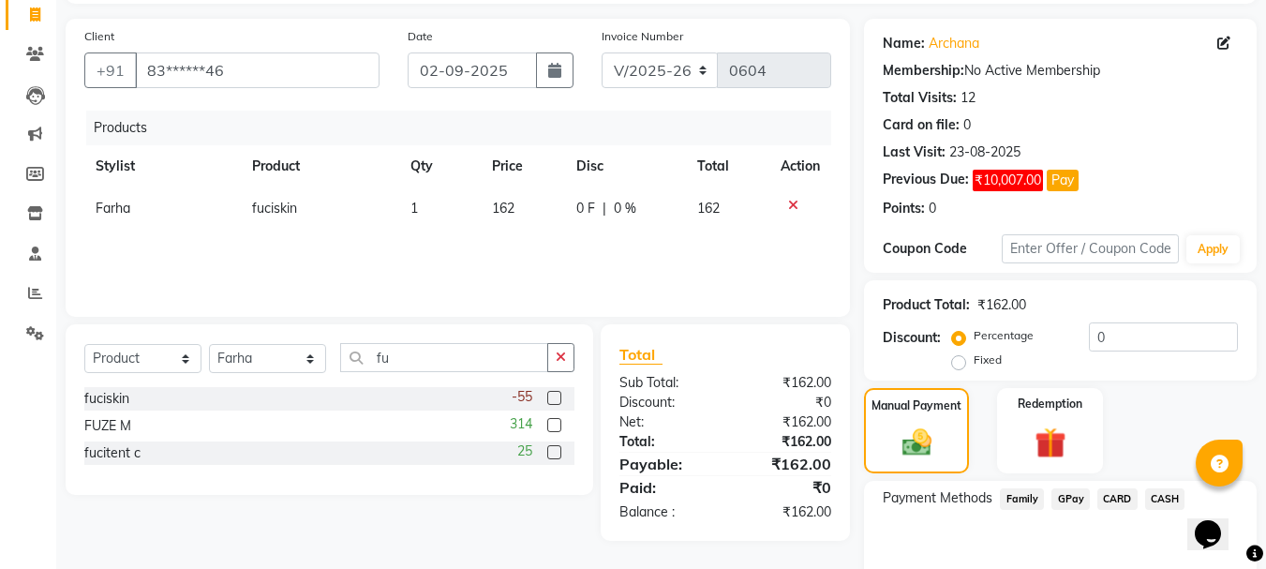
click at [1062, 502] on span "GPay" at bounding box center [1070, 499] width 38 height 22
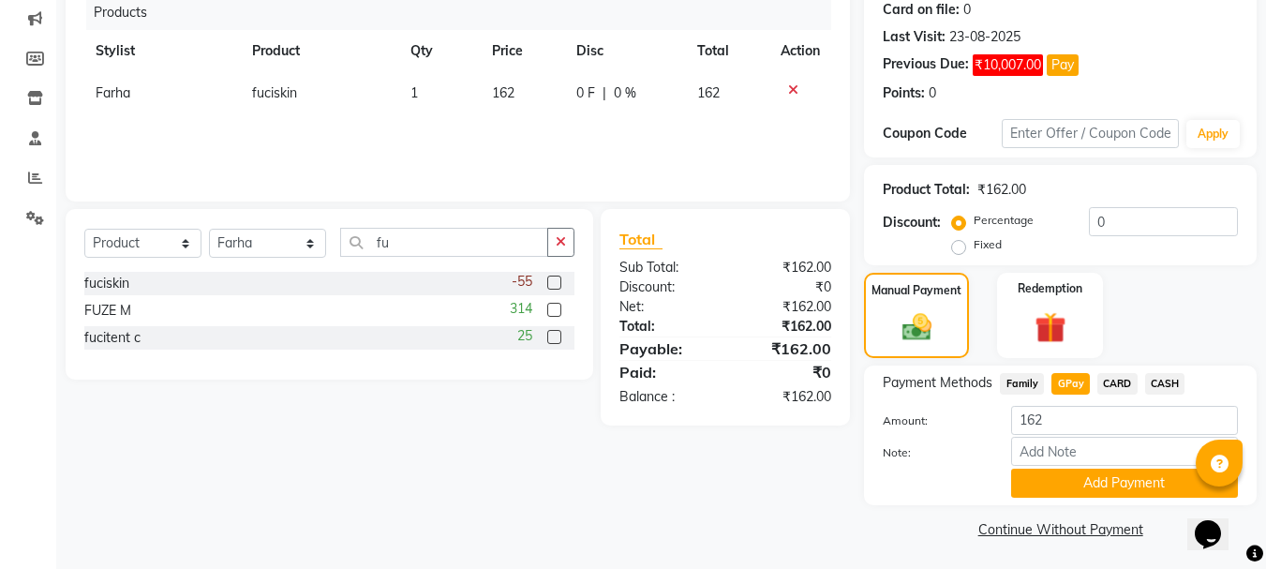
scroll to position [240, 0]
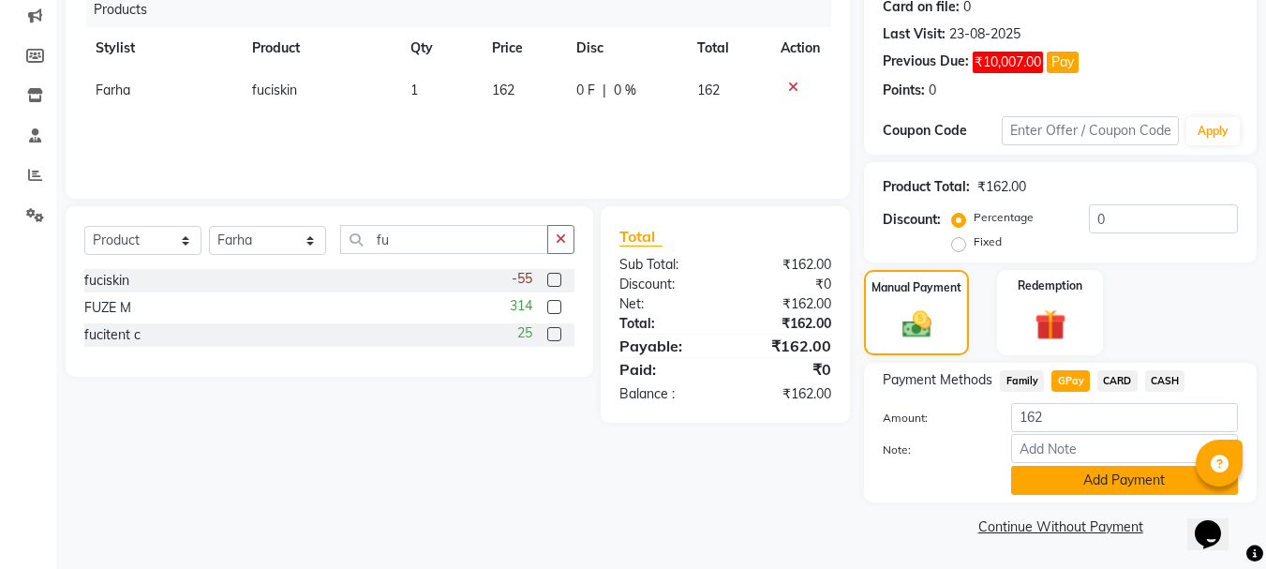
click at [1085, 482] on button "Add Payment" at bounding box center [1124, 480] width 227 height 29
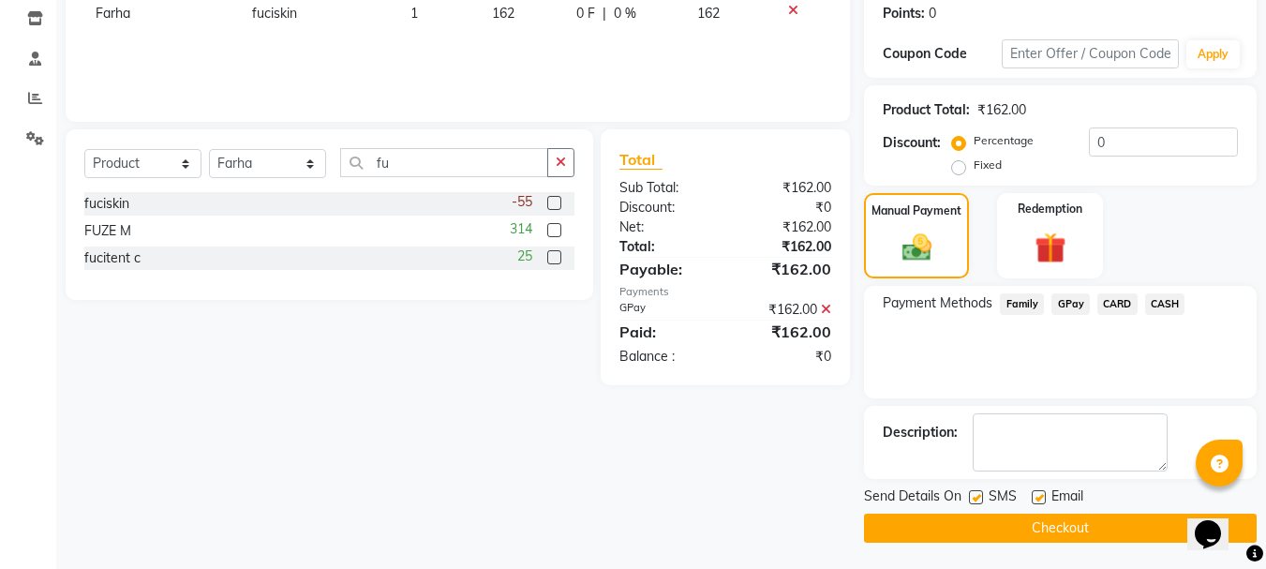
scroll to position [318, 0]
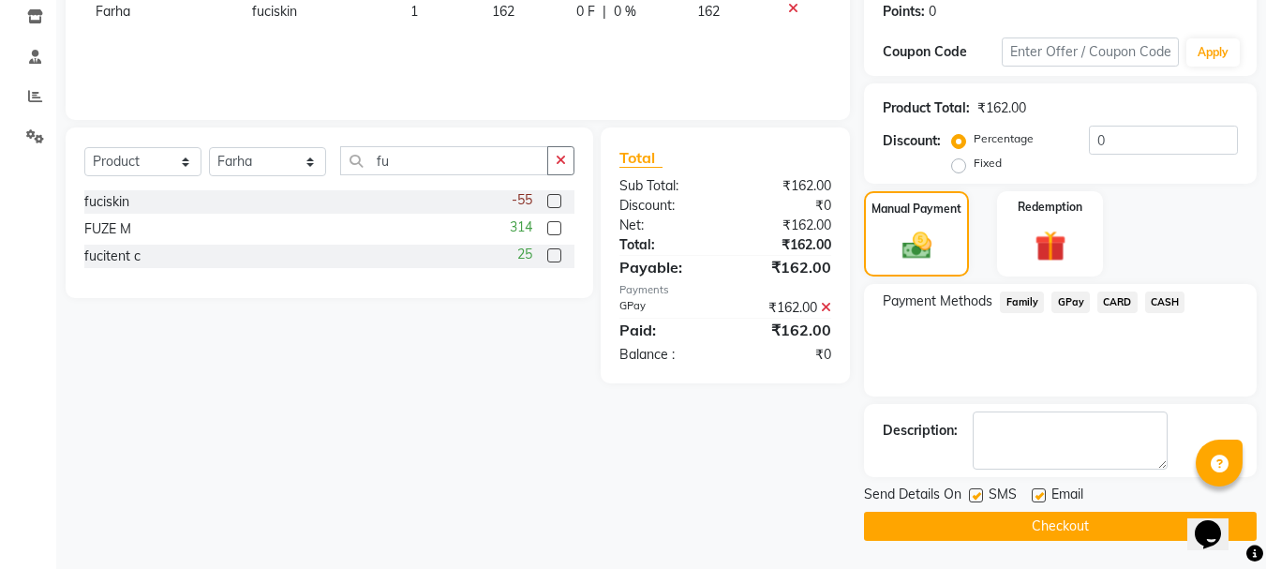
click at [1075, 528] on button "Checkout" at bounding box center [1060, 525] width 392 height 29
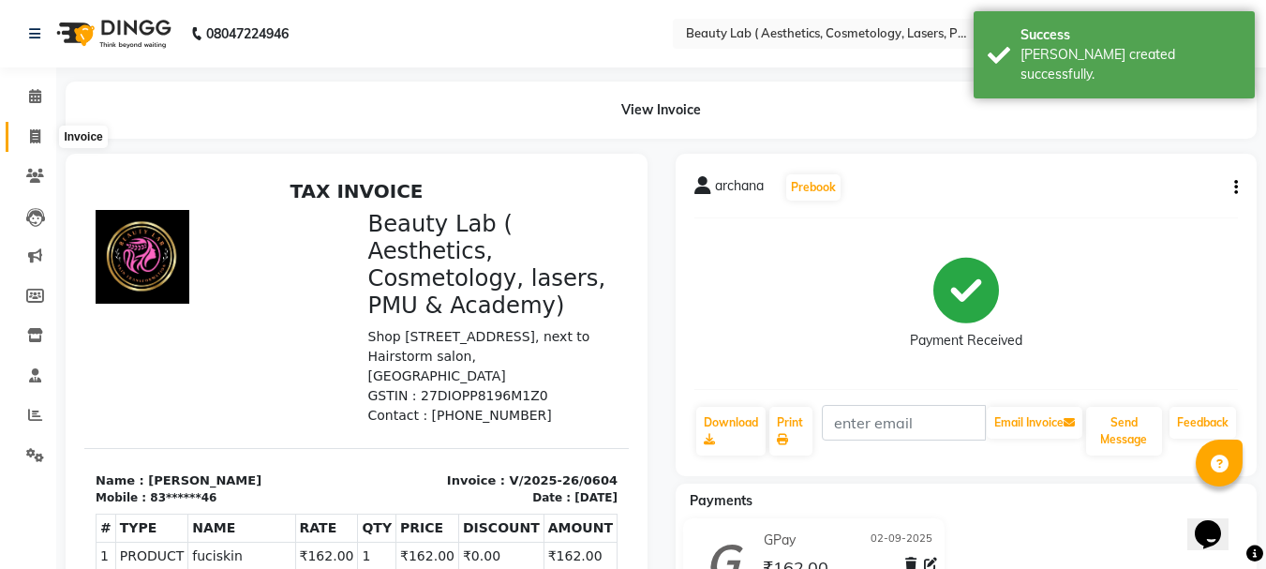
click at [35, 134] on icon at bounding box center [35, 136] width 10 height 14
select select "7169"
select select "service"
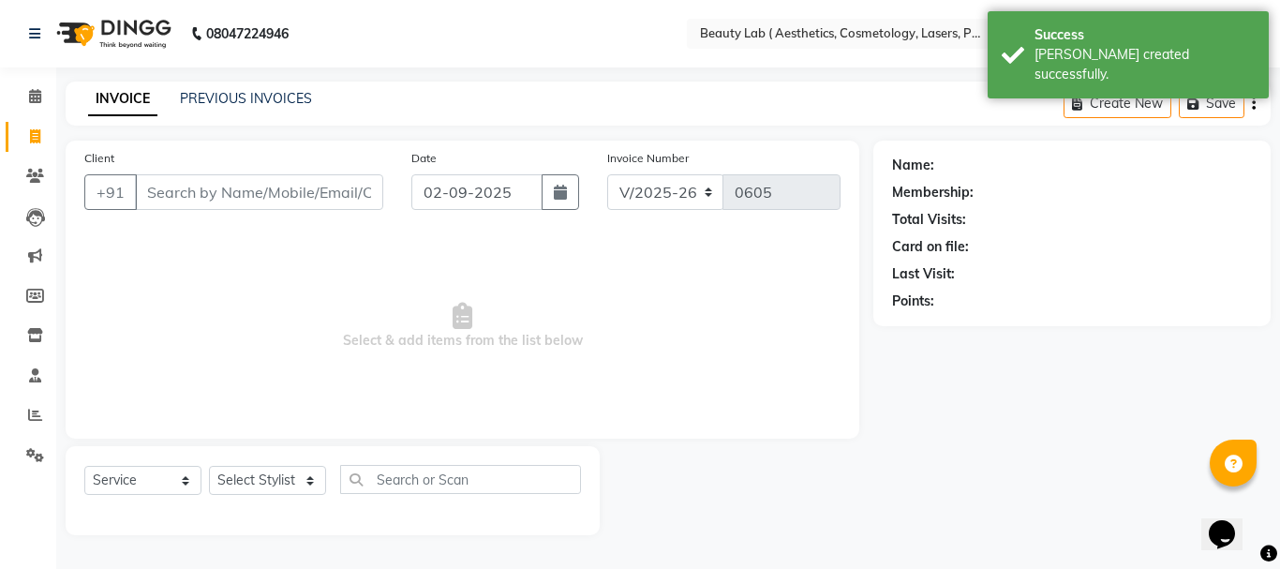
click at [285, 190] on input "Client" at bounding box center [259, 192] width 248 height 36
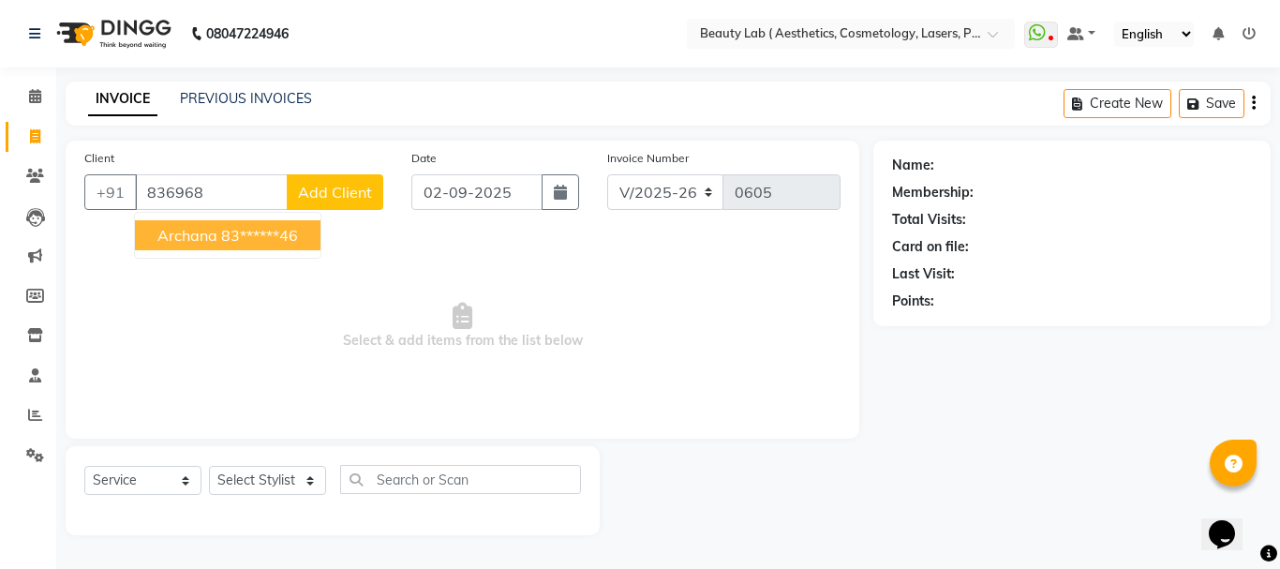
click at [166, 243] on span "archana" at bounding box center [187, 235] width 60 height 19
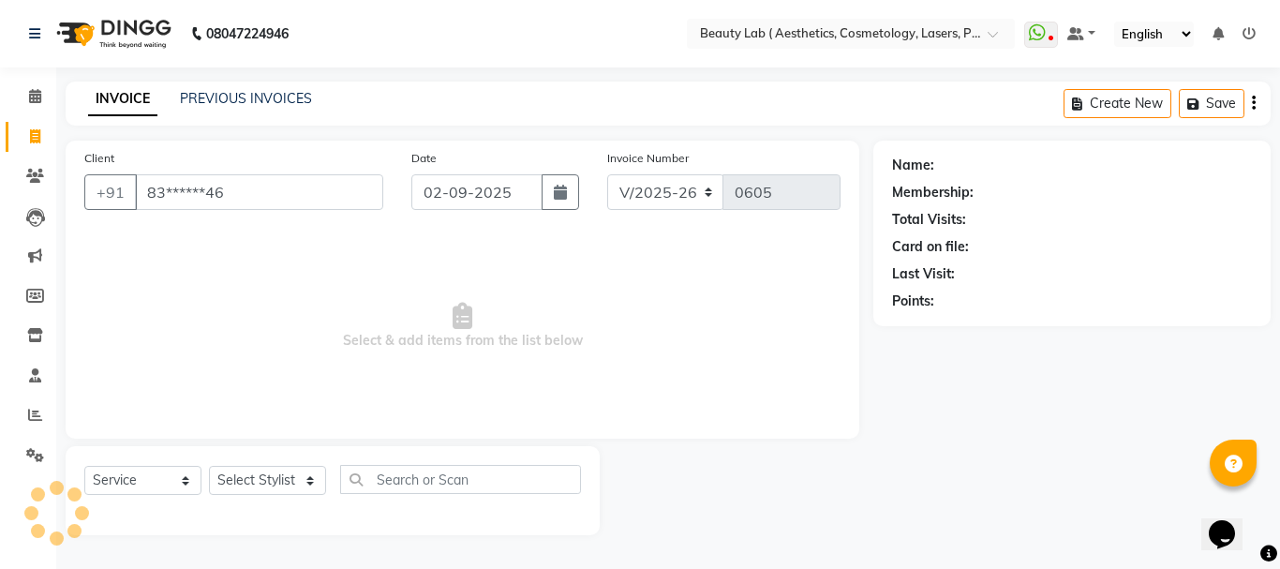
type input "83******46"
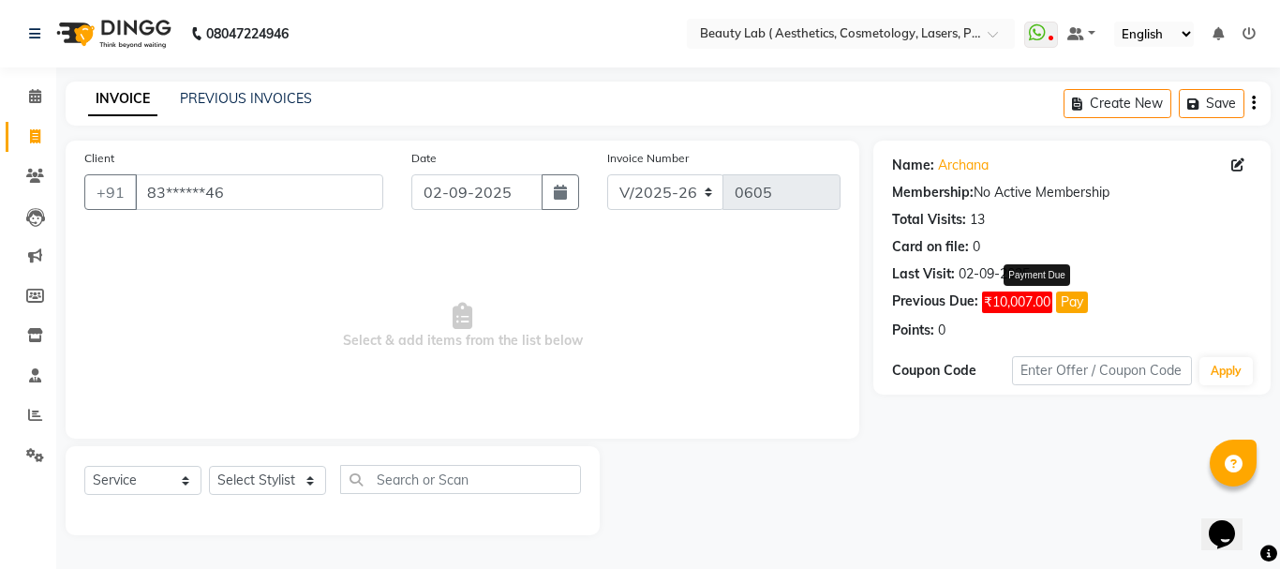
click at [1082, 303] on button "Pay" at bounding box center [1072, 302] width 32 height 22
select select "1"
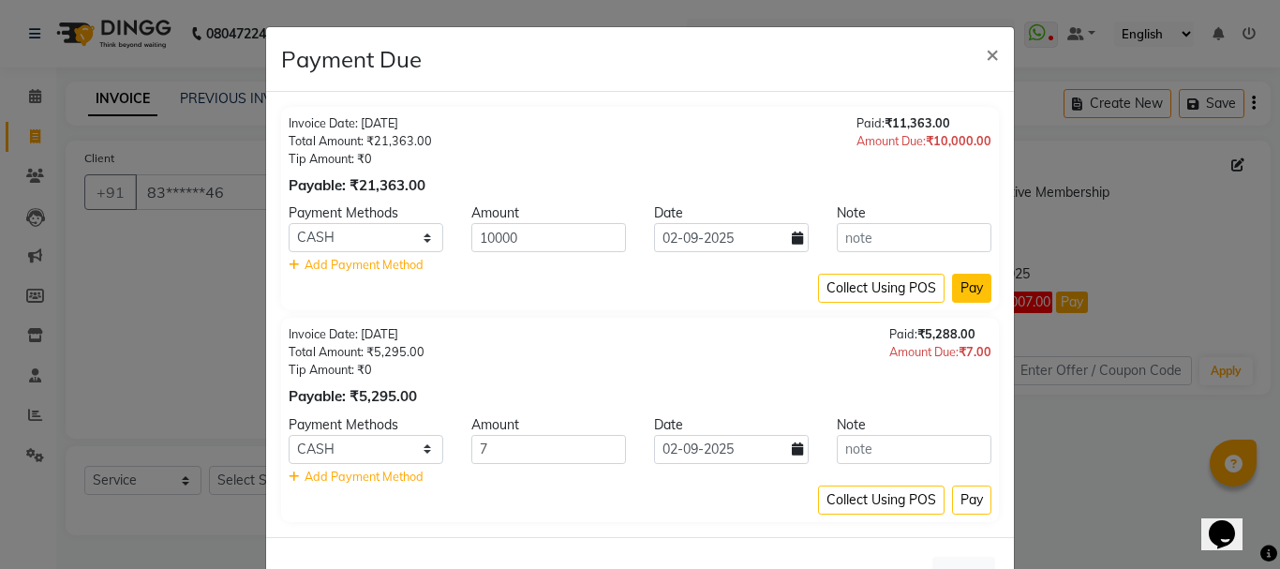
click at [974, 287] on button "Pay" at bounding box center [971, 288] width 39 height 29
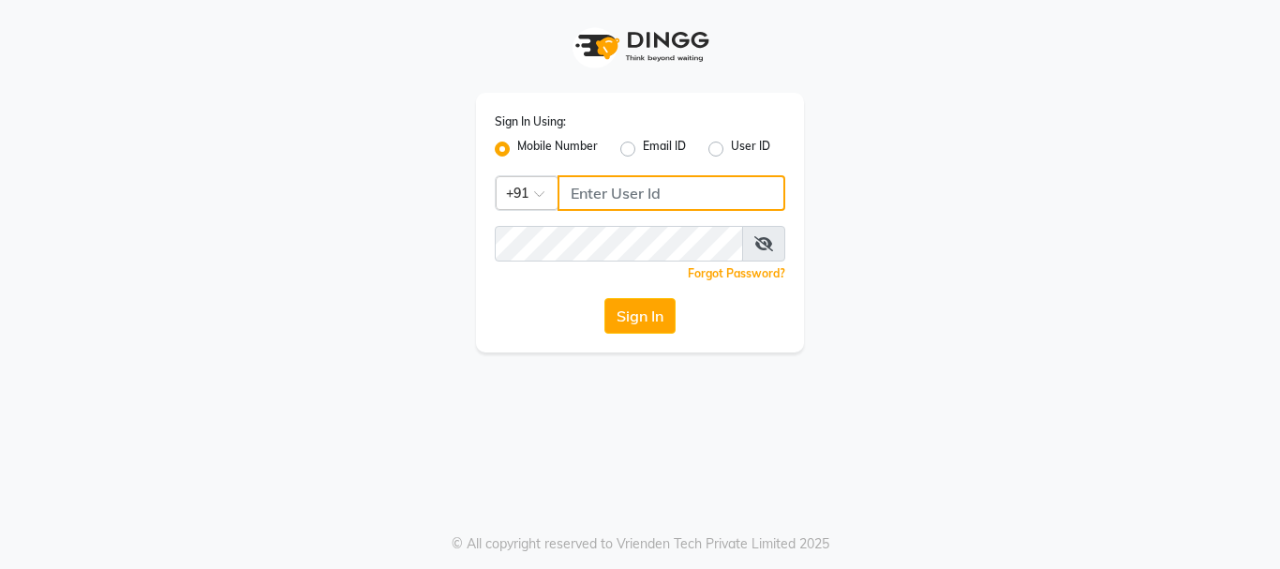
click at [654, 189] on input "Username" at bounding box center [671, 193] width 228 height 36
type input "9930504264"
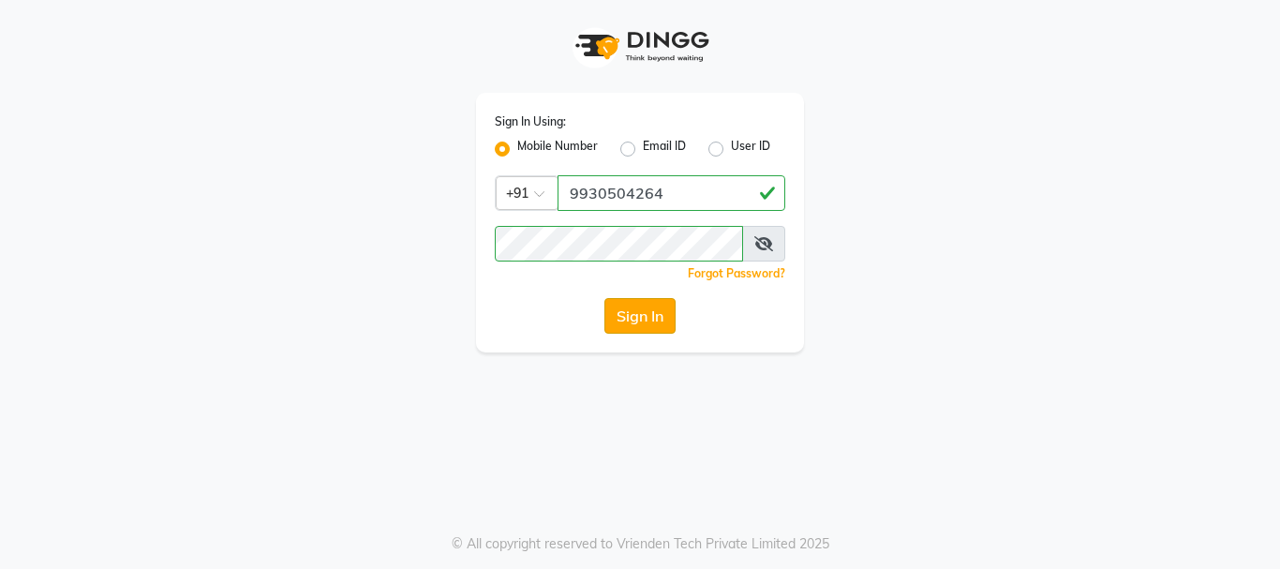
click at [657, 326] on button "Sign In" at bounding box center [639, 316] width 71 height 36
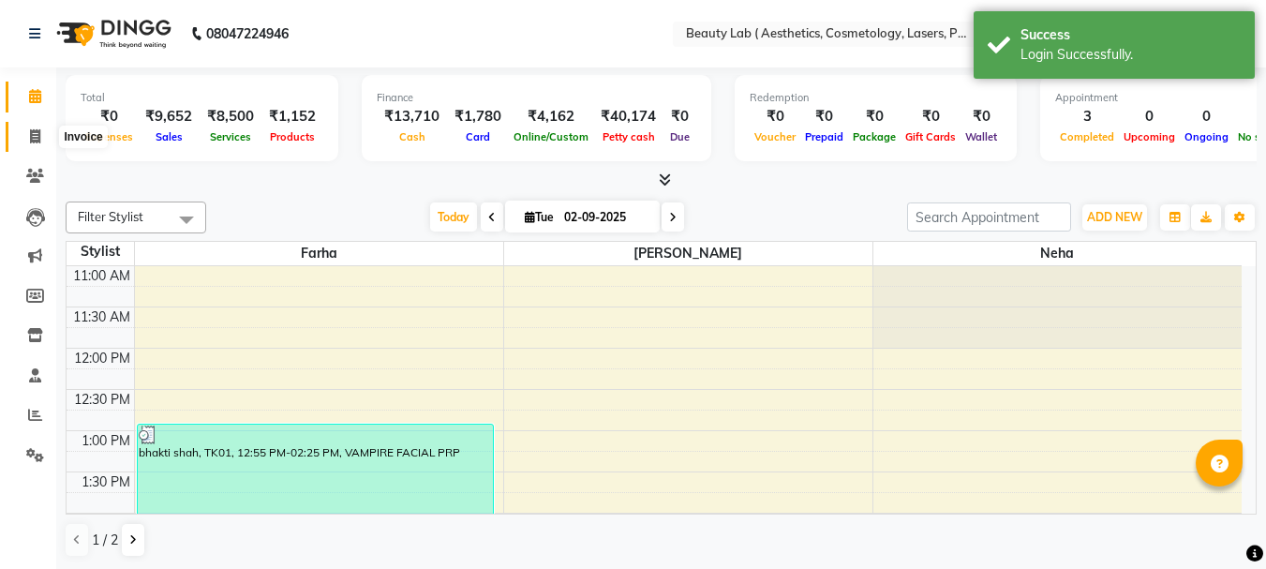
click at [35, 136] on icon at bounding box center [35, 136] width 10 height 14
select select "7169"
select select "service"
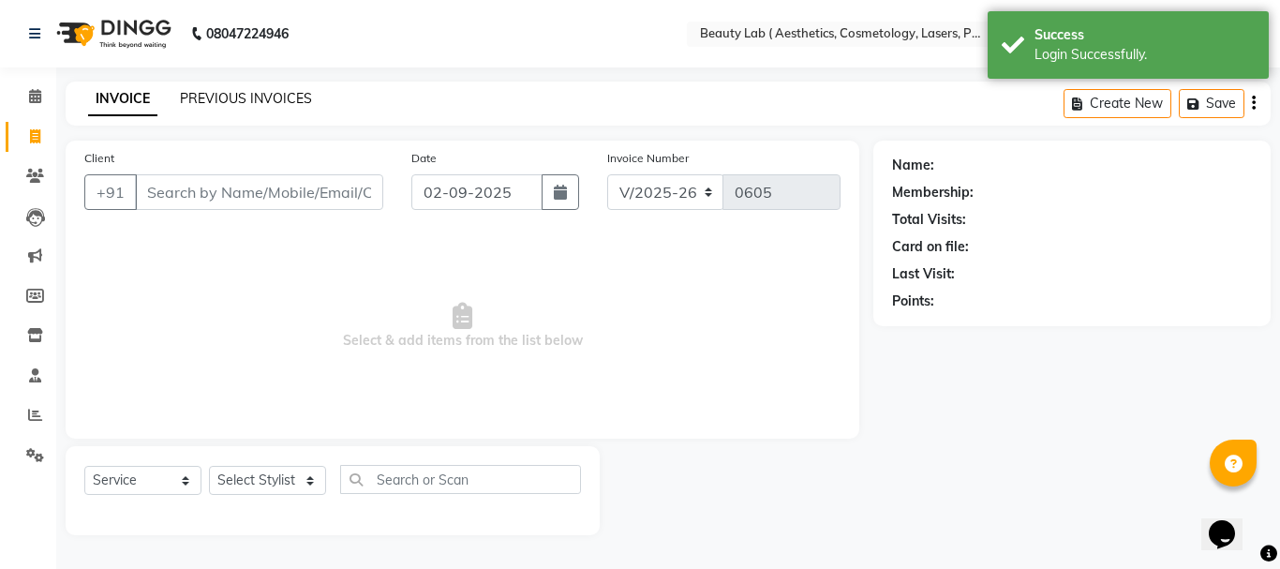
click at [271, 93] on link "PREVIOUS INVOICES" at bounding box center [246, 98] width 132 height 17
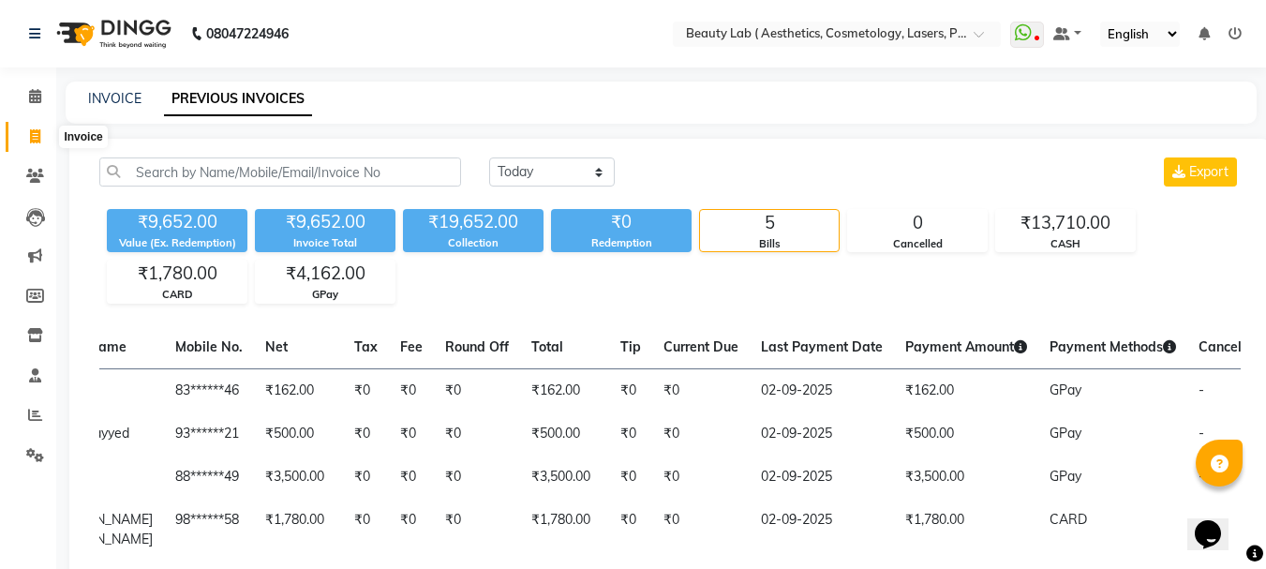
click at [28, 137] on span at bounding box center [35, 137] width 33 height 22
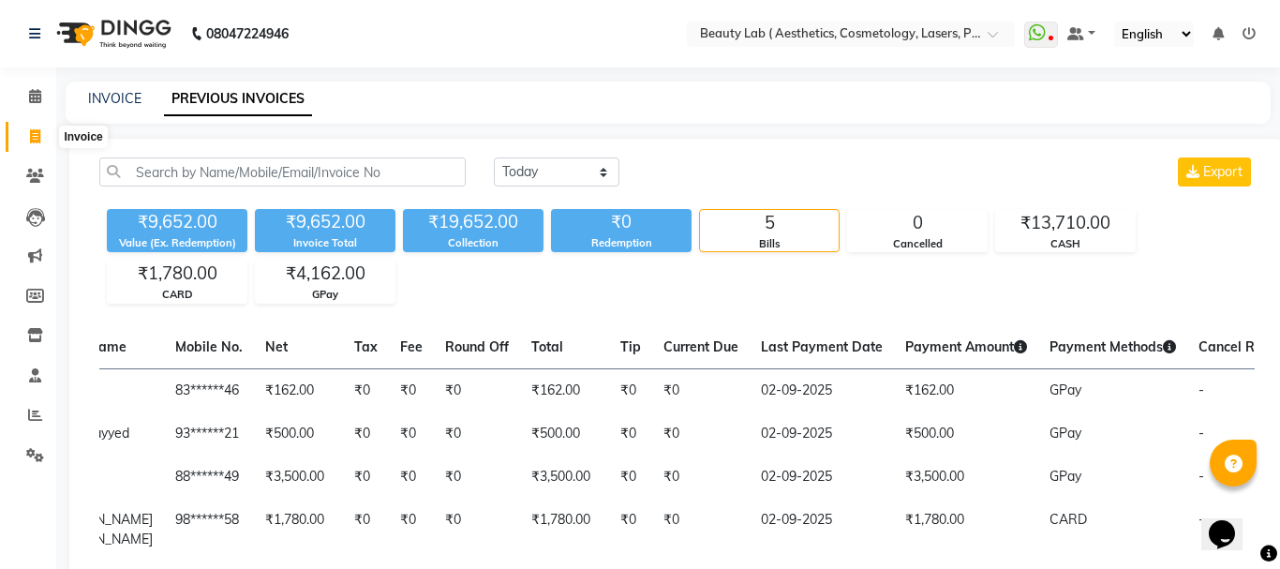
select select "7169"
select select "service"
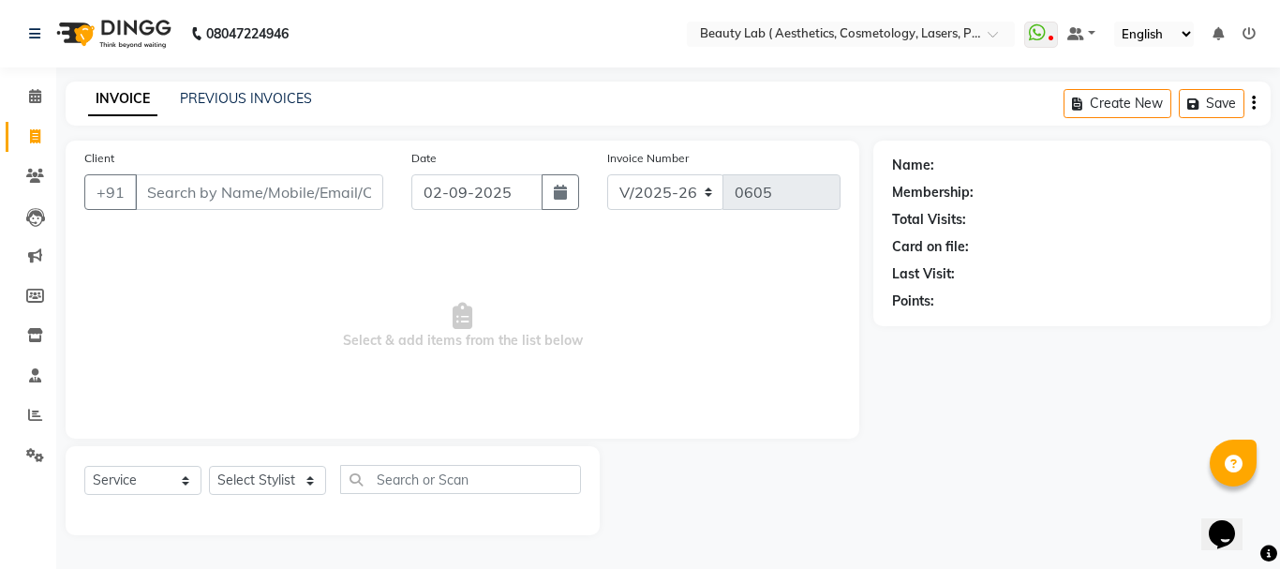
click at [259, 178] on input "Client" at bounding box center [259, 192] width 248 height 36
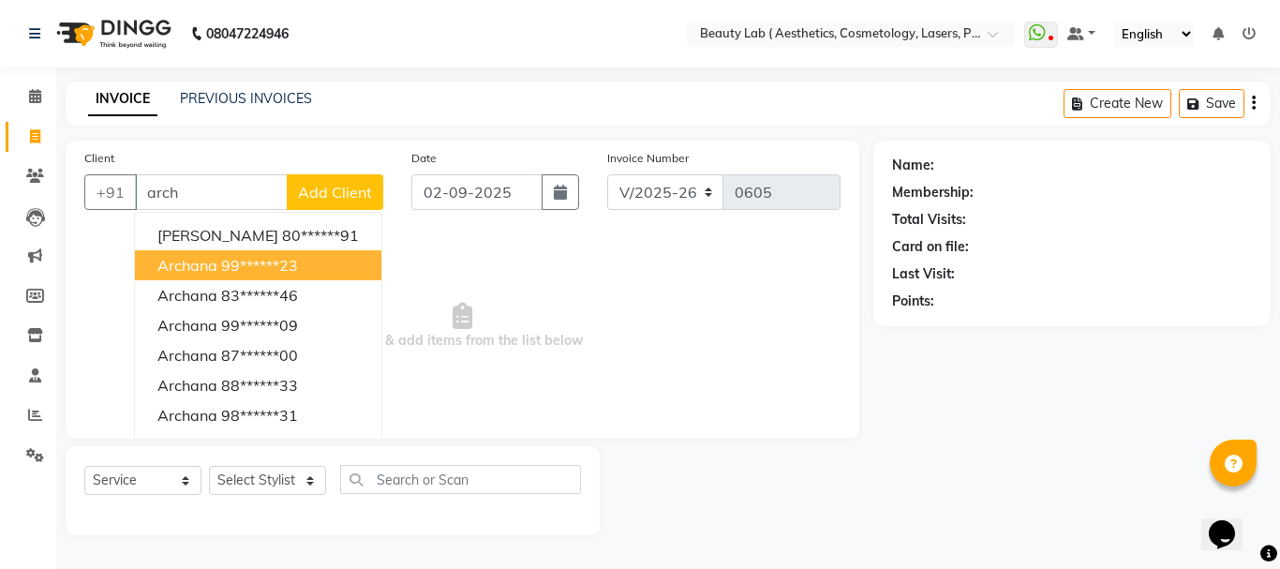
click at [303, 263] on button "archana 99******23" at bounding box center [258, 265] width 246 height 30
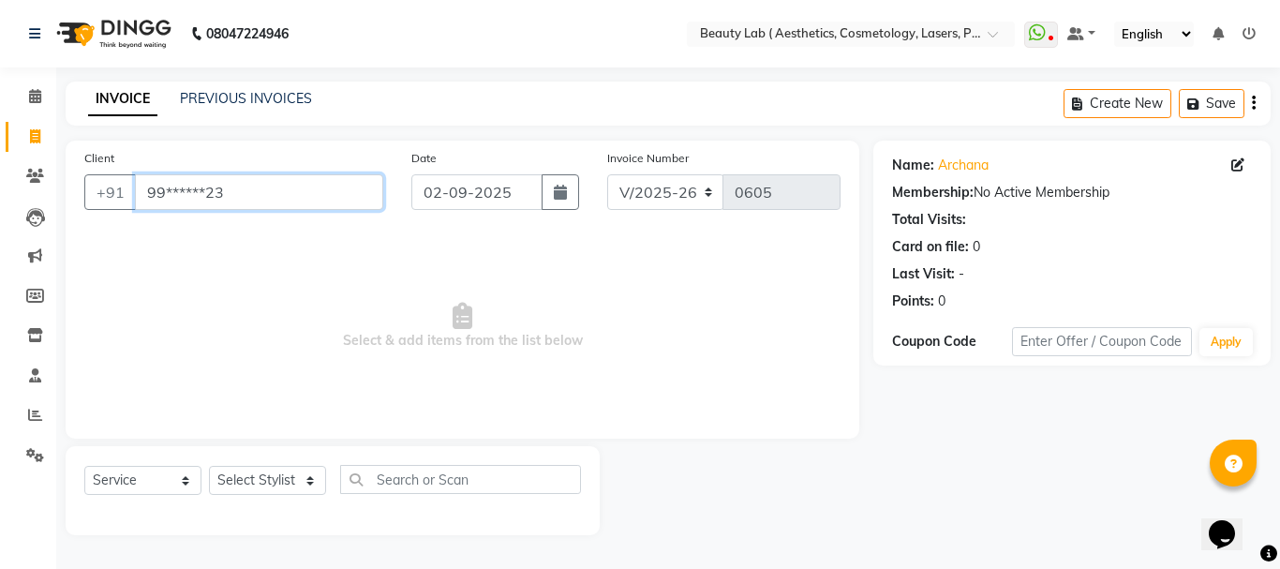
click at [286, 190] on input "99******23" at bounding box center [259, 192] width 248 height 36
type input "9"
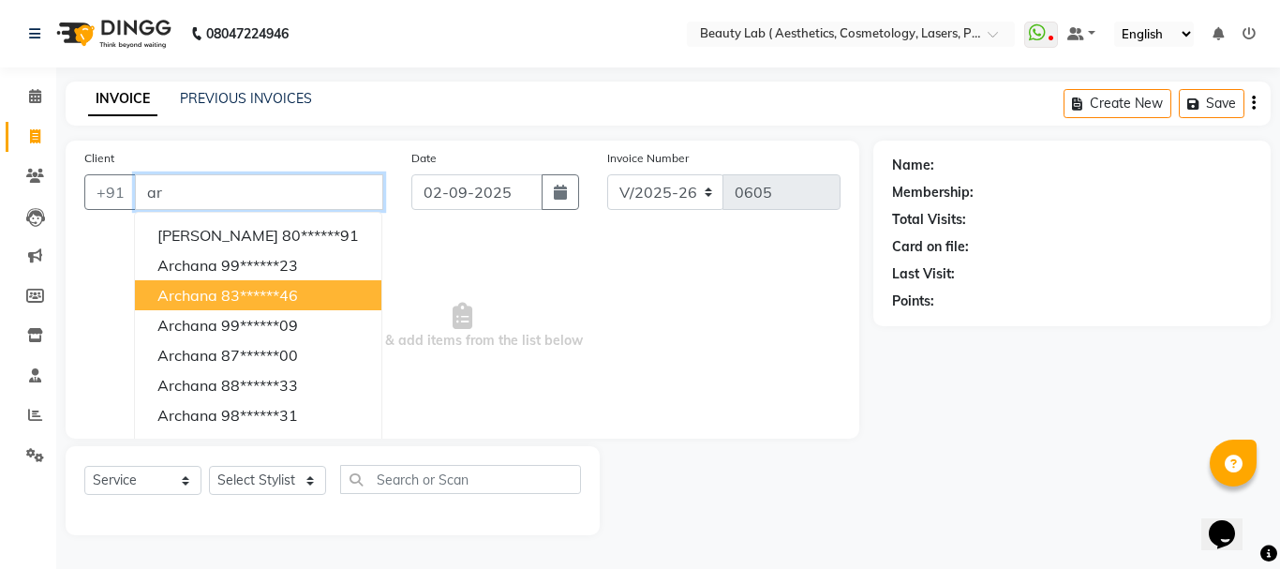
type input "a"
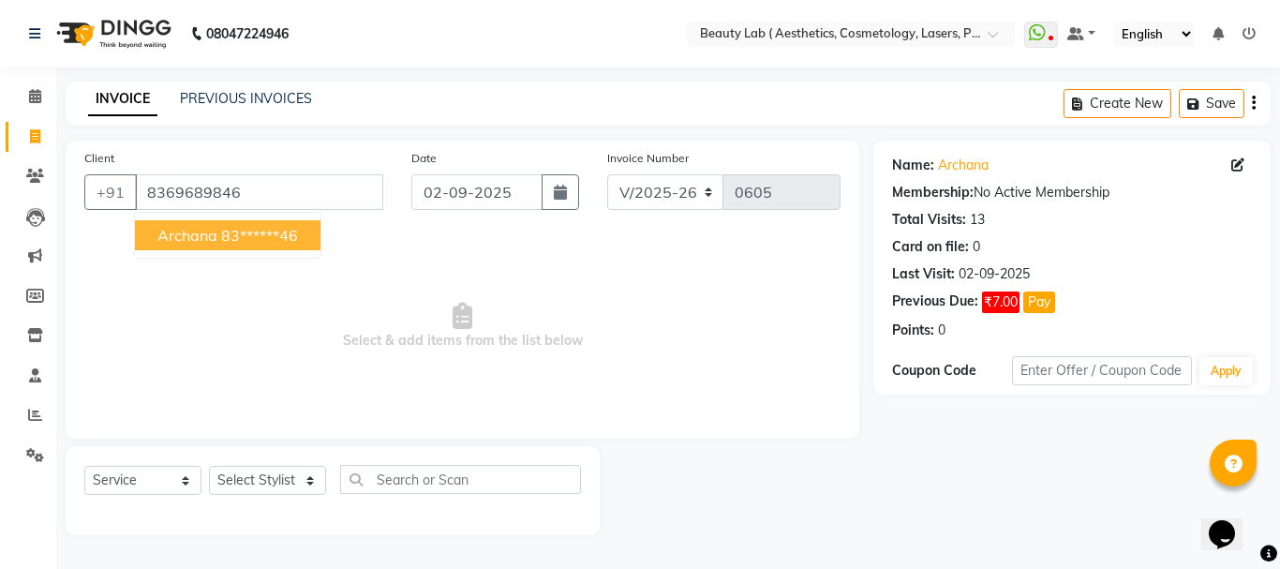
click at [267, 236] on ngb-highlight "83******46" at bounding box center [259, 235] width 77 height 19
type input "83******46"
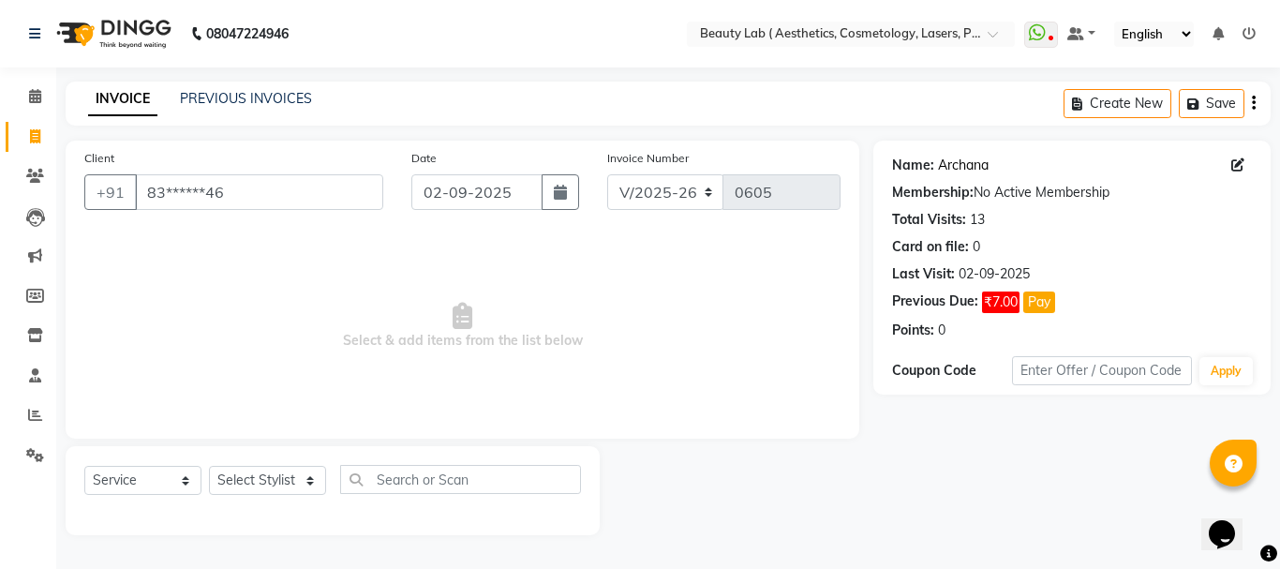
click at [969, 161] on link "Archana" at bounding box center [963, 165] width 51 height 20
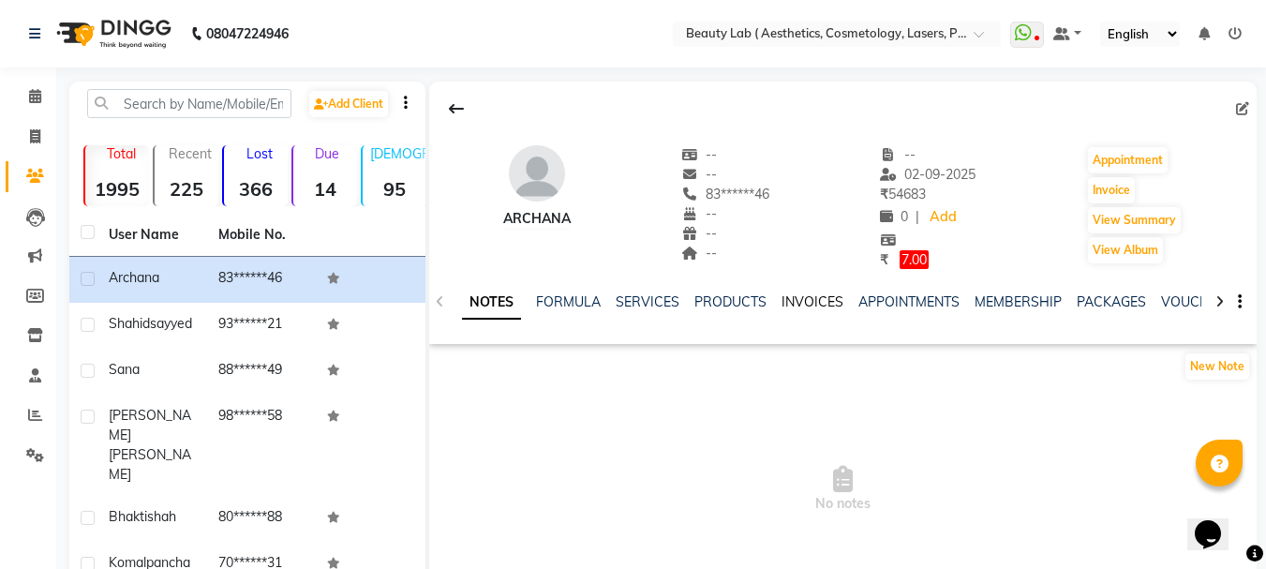
click at [804, 303] on link "INVOICES" at bounding box center [812, 301] width 62 height 17
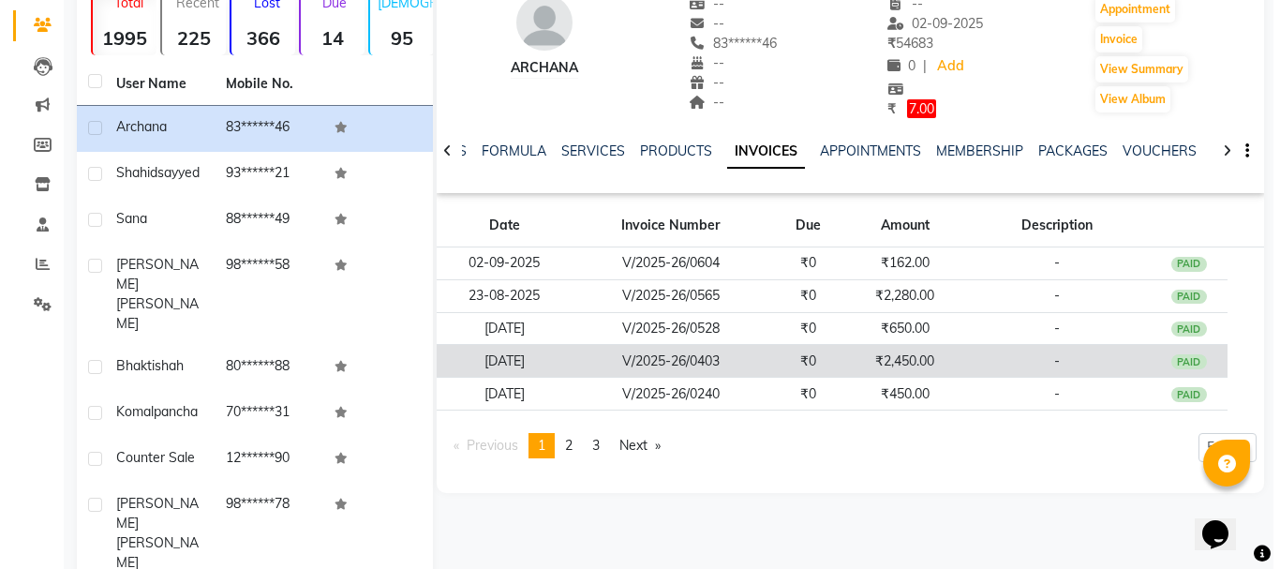
scroll to position [187, 0]
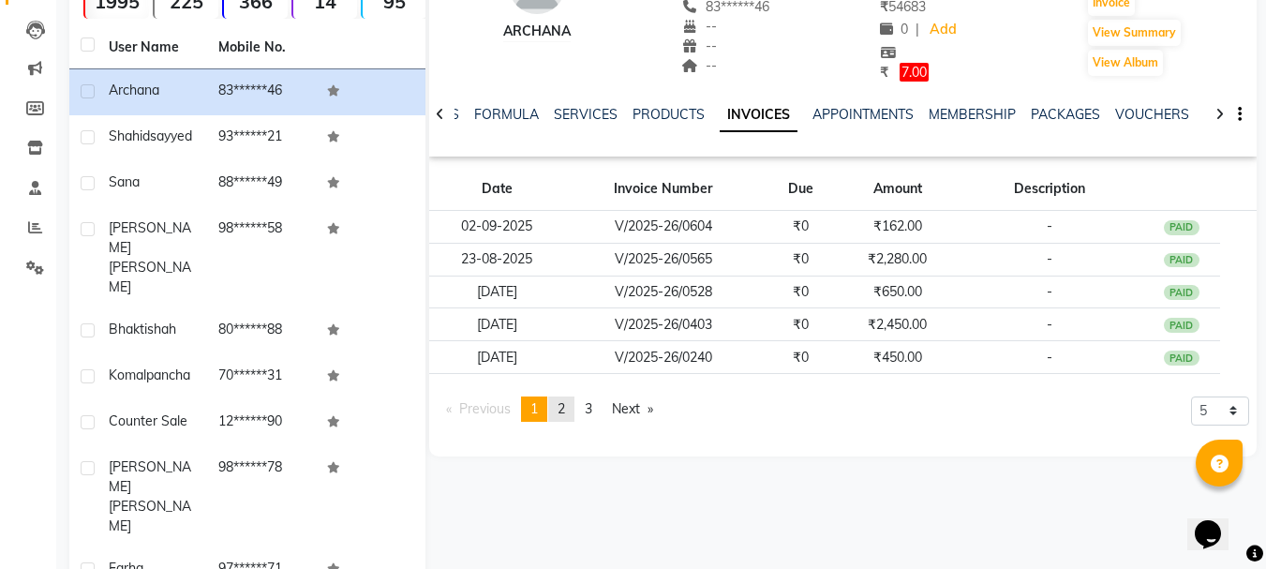
click at [565, 408] on span "2" at bounding box center [560, 408] width 7 height 17
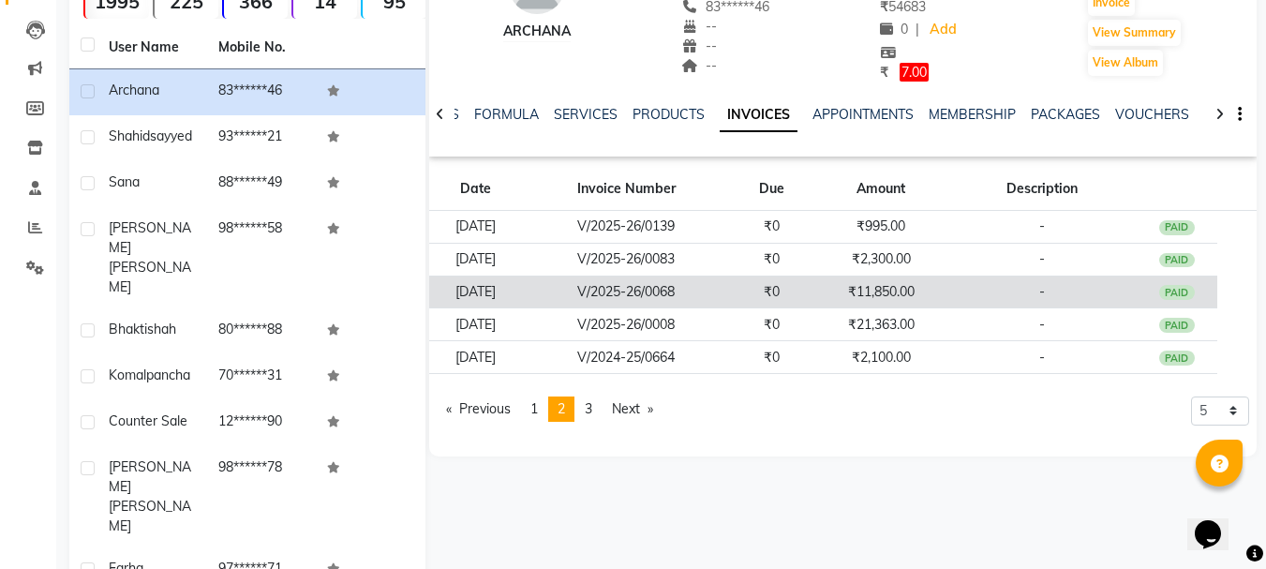
click at [917, 293] on td "₹11,850.00" at bounding box center [881, 291] width 136 height 33
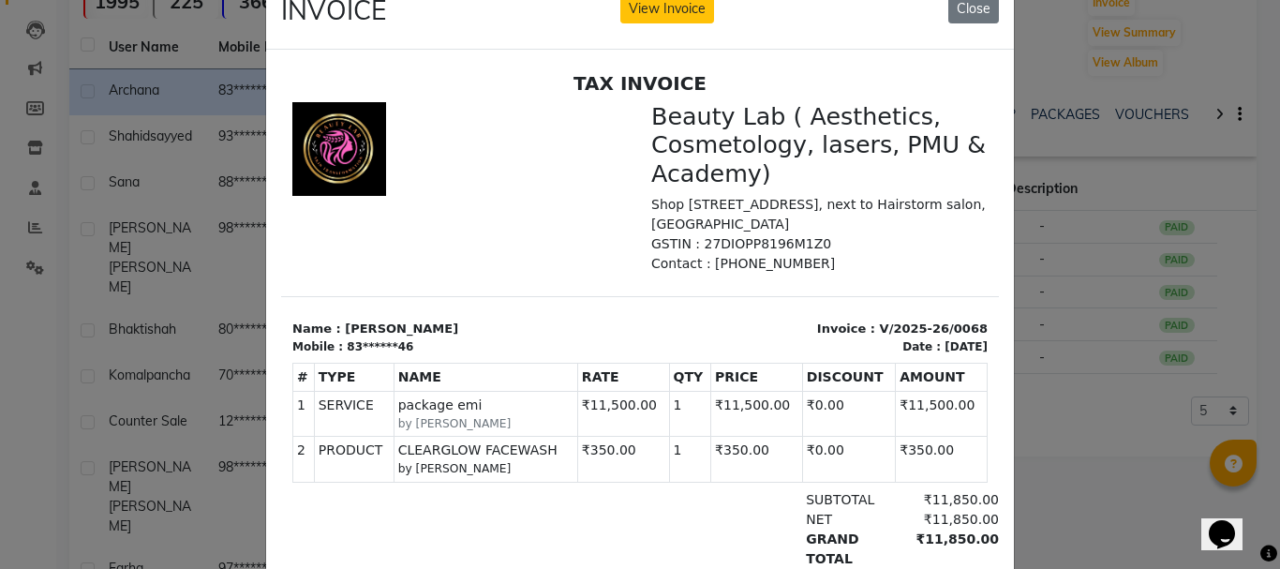
scroll to position [37, 0]
